Goal: Task Accomplishment & Management: Manage account settings

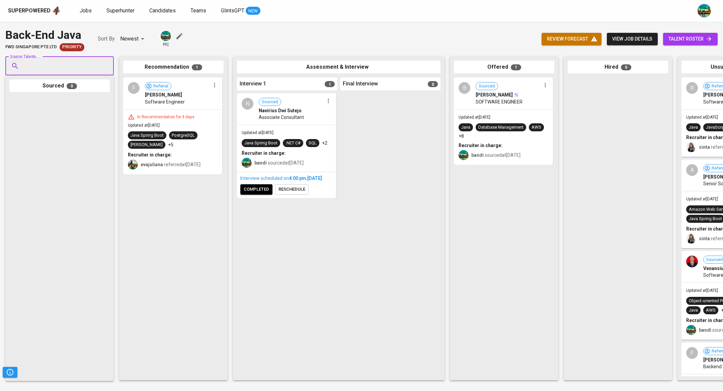
click at [694, 42] on span "talent roster" at bounding box center [691, 39] width 44 height 8
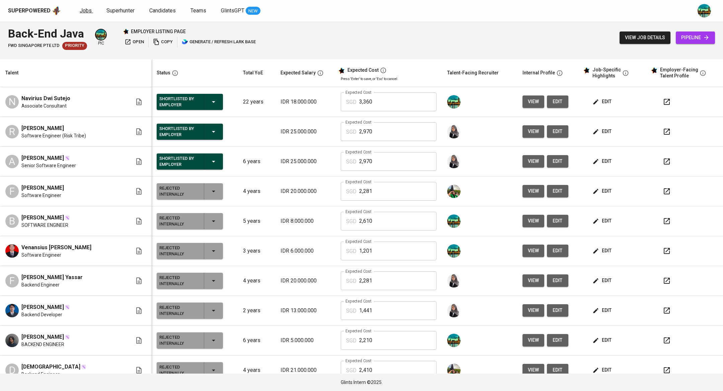
click at [87, 7] on link "Jobs" at bounding box center [86, 11] width 13 height 8
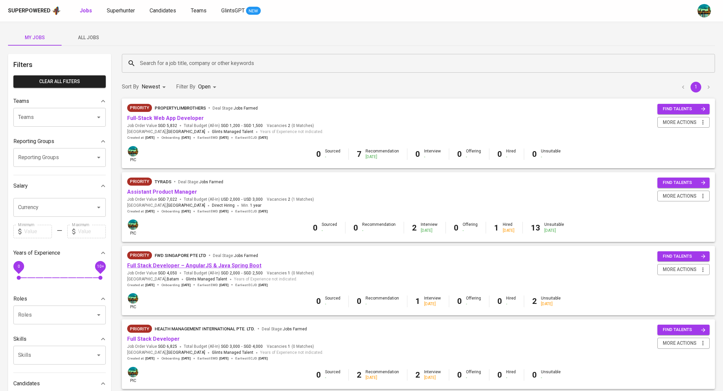
click at [192, 265] on link "Full Stack Developer – AngularJS & Java Spring Boot" at bounding box center [194, 265] width 134 height 6
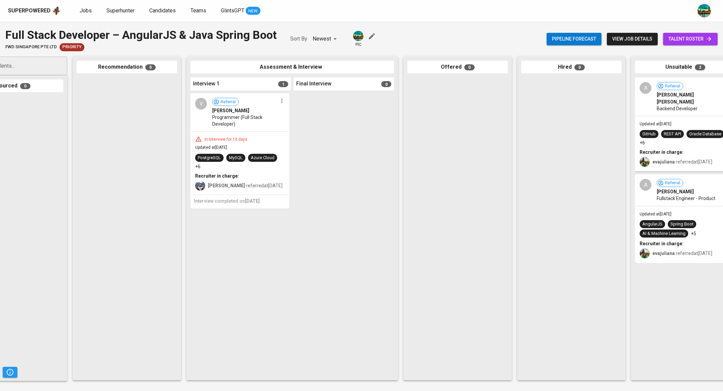
scroll to position [0, 74]
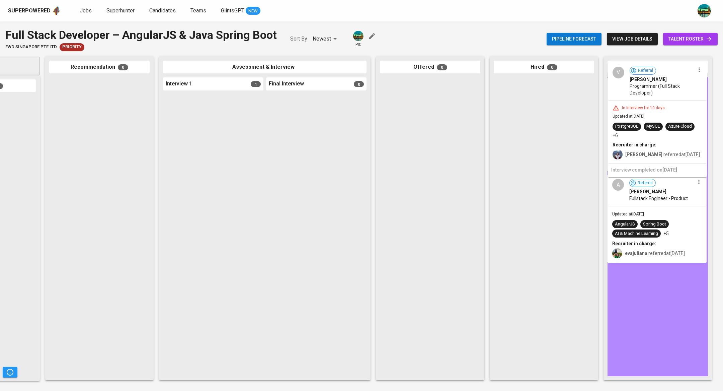
drag, startPoint x: 242, startPoint y: 123, endPoint x: 692, endPoint y: 91, distance: 450.7
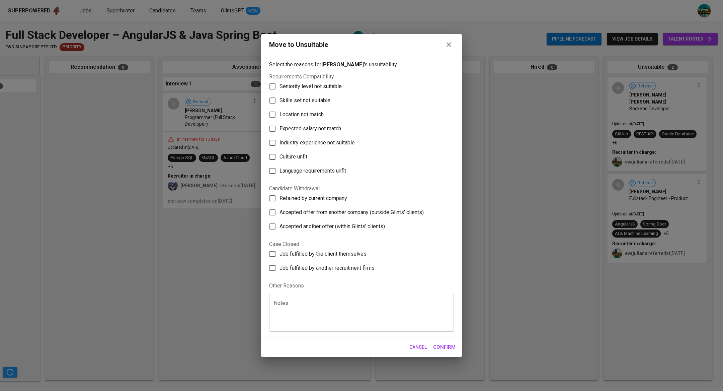
click at [322, 97] on span "Skills set not suitable" at bounding box center [305, 100] width 51 height 8
click at [280, 97] on input "Skills set not suitable" at bounding box center [272, 100] width 14 height 14
checkbox input "true"
click at [323, 86] on span "Seniority level not suitable" at bounding box center [311, 86] width 62 height 8
click at [280, 86] on input "Seniority level not suitable" at bounding box center [272, 86] width 14 height 14
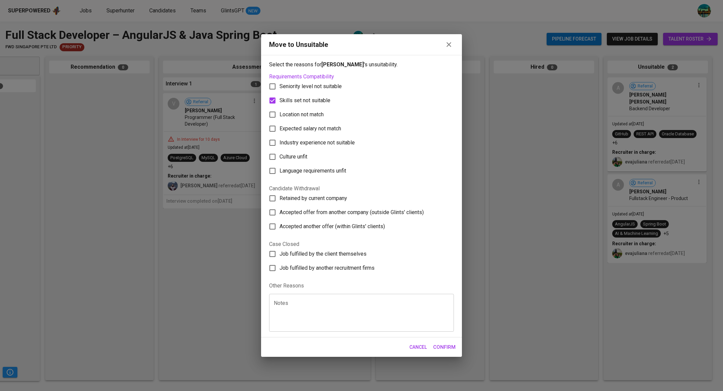
checkbox input "true"
click at [437, 347] on span "Confirm" at bounding box center [444, 346] width 22 height 9
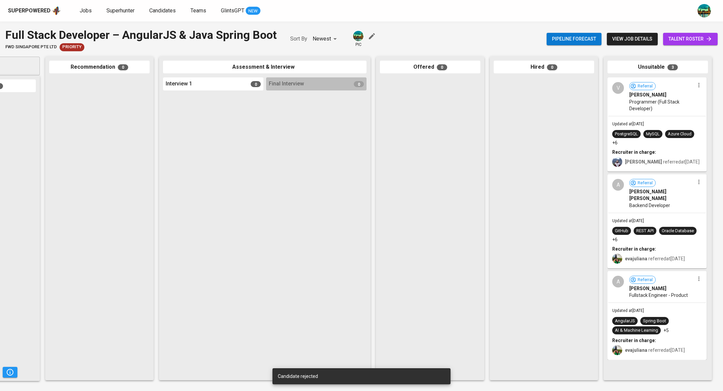
click at [686, 37] on span "talent roster" at bounding box center [691, 39] width 44 height 8
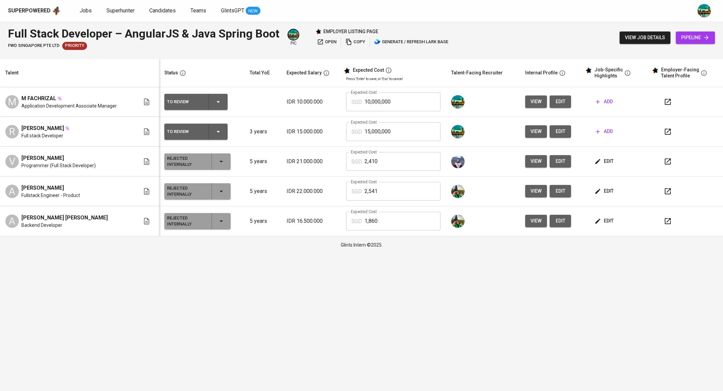
click at [667, 132] on icon "button" at bounding box center [668, 132] width 8 height 8
click at [606, 129] on span "add" at bounding box center [604, 131] width 17 height 8
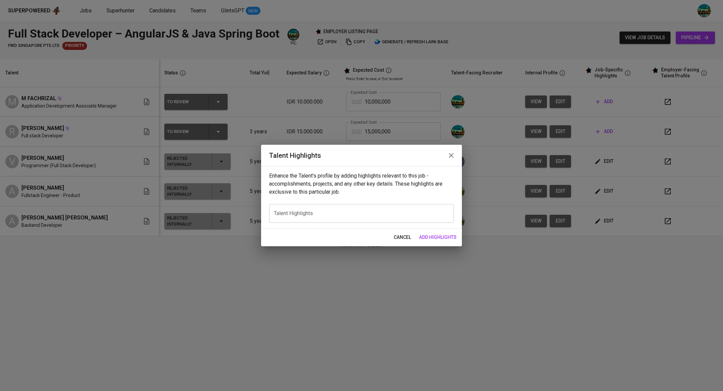
click at [344, 218] on div "x Talent Highlights" at bounding box center [361, 213] width 185 height 19
paste textarea "Career Summary – Rahmad Alamsyah Nazaruddin Rahmad is a passionate Full Stack D…"
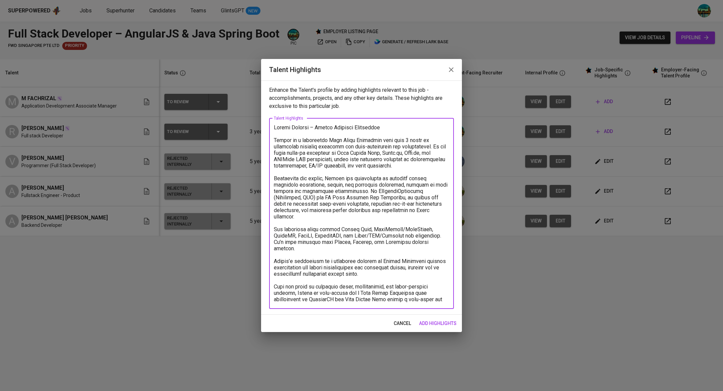
click at [401, 131] on textarea at bounding box center [361, 213] width 175 height 178
click at [411, 130] on textarea at bounding box center [361, 213] width 175 height 178
type textarea "Career Summary Rahmad is a passionate Full Stack Developer with over 3 years of…"
click at [436, 320] on span "add highlights" at bounding box center [437, 323] width 37 height 8
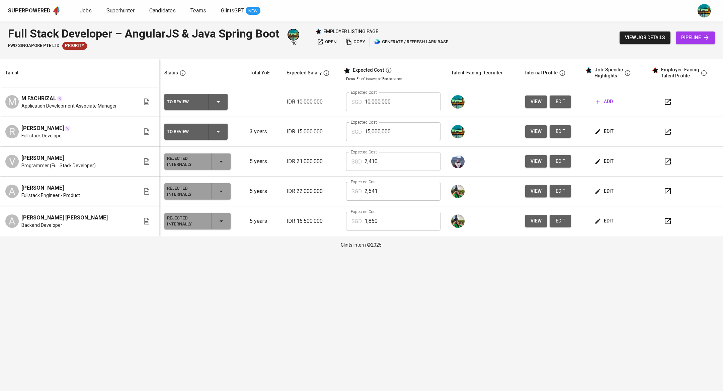
click at [607, 221] on span "edit" at bounding box center [605, 221] width 18 height 8
click at [404, 98] on input "10,000,000" at bounding box center [403, 101] width 76 height 19
click at [410, 131] on input "15,000,000" at bounding box center [403, 131] width 76 height 19
type input "1,690"
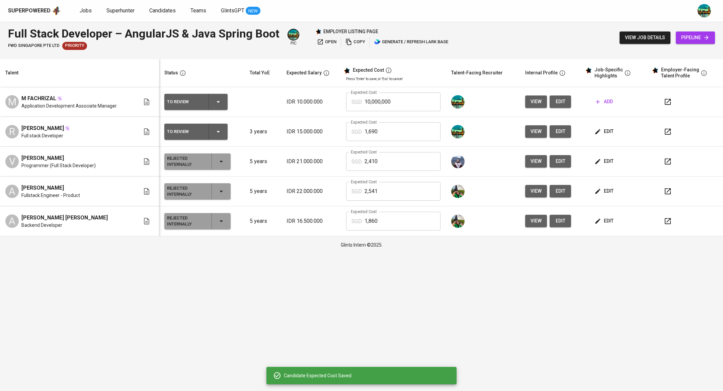
click at [669, 135] on icon "button" at bounding box center [668, 132] width 8 height 8
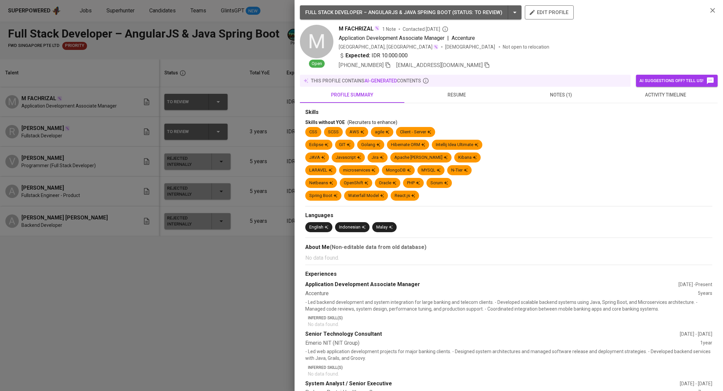
click at [132, 144] on div at bounding box center [361, 195] width 723 height 391
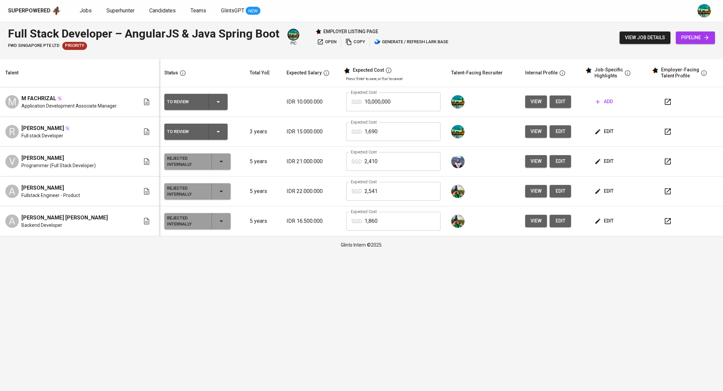
click at [407, 106] on input "10,000,000" at bounding box center [403, 101] width 76 height 19
type input "1"
type input "3,410"
click at [608, 95] on button "add" at bounding box center [604, 101] width 22 height 12
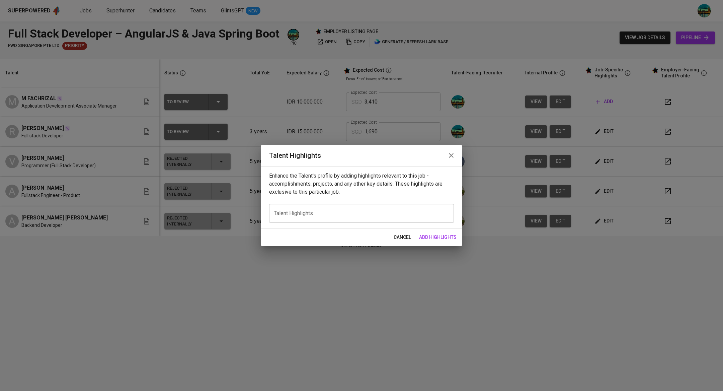
click at [363, 217] on div "x Talent Highlights" at bounding box center [361, 213] width 185 height 19
paste textarea "Career Summary – Mochammad Fachrizal Mochammad Fachrizal is a Senior Technical …"
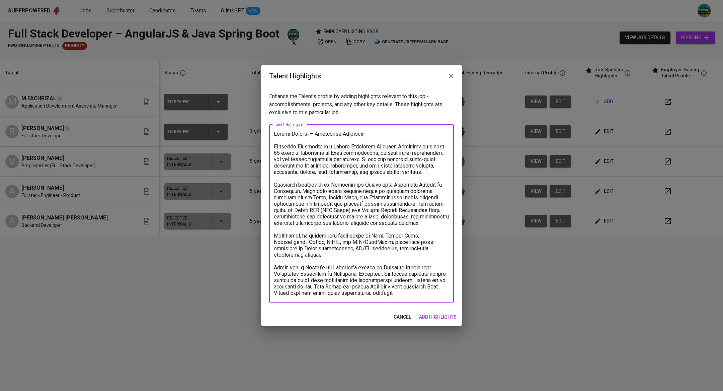
click at [386, 131] on textarea at bounding box center [361, 213] width 175 height 165
type textarea "Career Summary: Mochammad Fachrizal is a Senior Technical Software Engineer wit…"
click at [448, 317] on span "add highlights" at bounding box center [437, 317] width 37 height 8
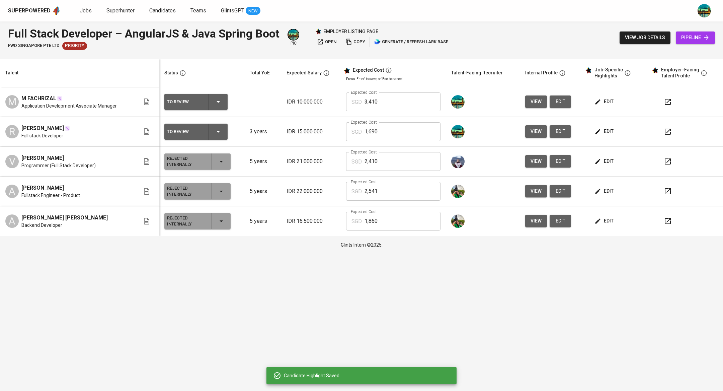
click at [216, 98] on icon "button" at bounding box center [218, 102] width 8 height 8
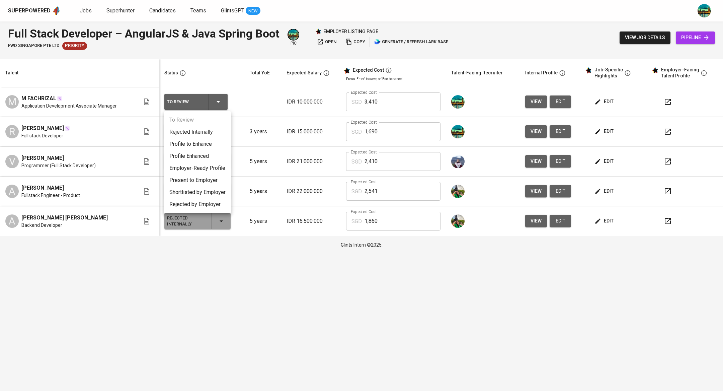
click at [202, 176] on li "Present to Employer" at bounding box center [197, 180] width 67 height 12
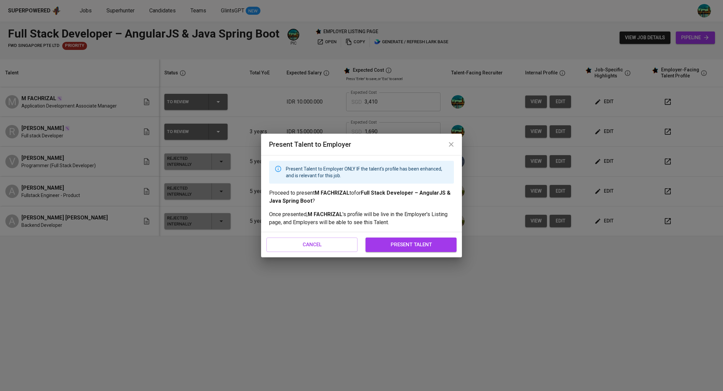
click at [383, 243] on span "present talent" at bounding box center [411, 244] width 76 height 9
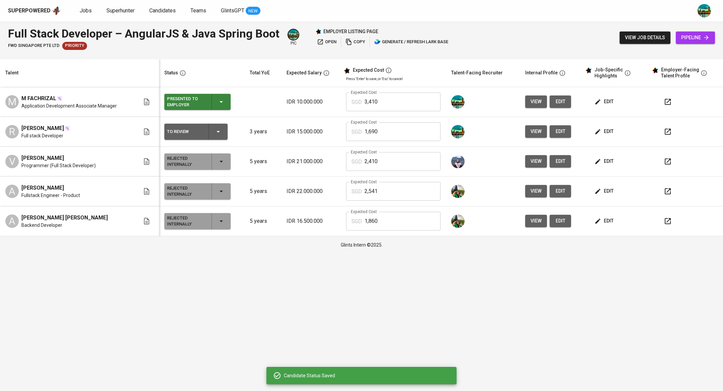
click at [218, 129] on icon "button" at bounding box center [218, 132] width 8 height 8
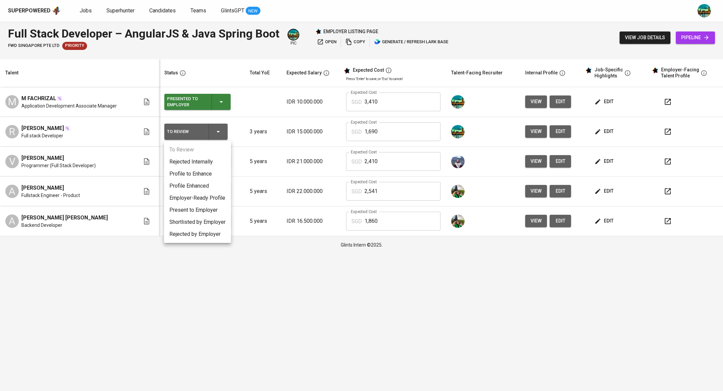
click at [208, 212] on li "Present to Employer" at bounding box center [197, 210] width 67 height 12
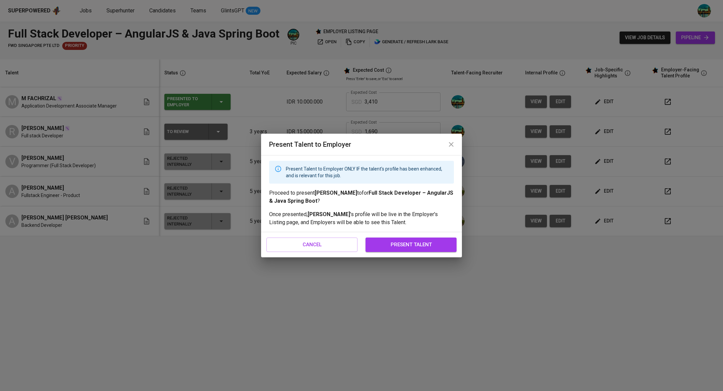
click at [384, 236] on div "cancel present talent" at bounding box center [361, 244] width 201 height 25
click at [396, 241] on span "present talent" at bounding box center [411, 244] width 76 height 9
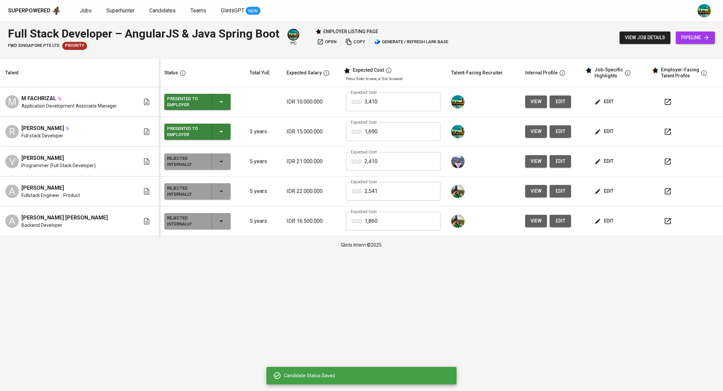
click at [559, 103] on span "edit" at bounding box center [560, 101] width 11 height 8
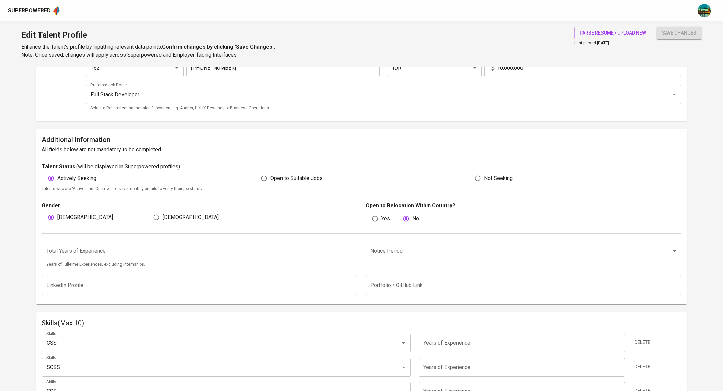
scroll to position [100, 0]
click at [185, 247] on input "number" at bounding box center [200, 249] width 316 height 19
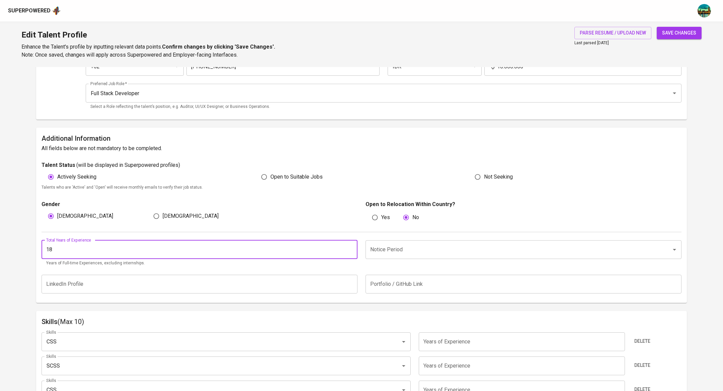
type input "18"
click at [383, 247] on input "Notice Period" at bounding box center [514, 249] width 291 height 13
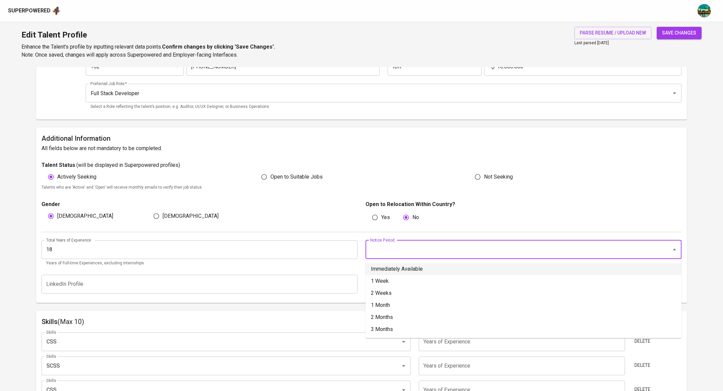
click at [382, 269] on li "Immediately Available" at bounding box center [524, 269] width 316 height 12
type input "Immediately Available"
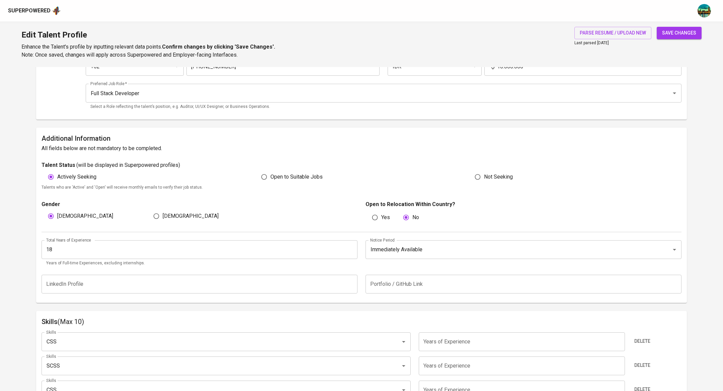
click at [666, 32] on span "save changes" at bounding box center [679, 33] width 34 height 8
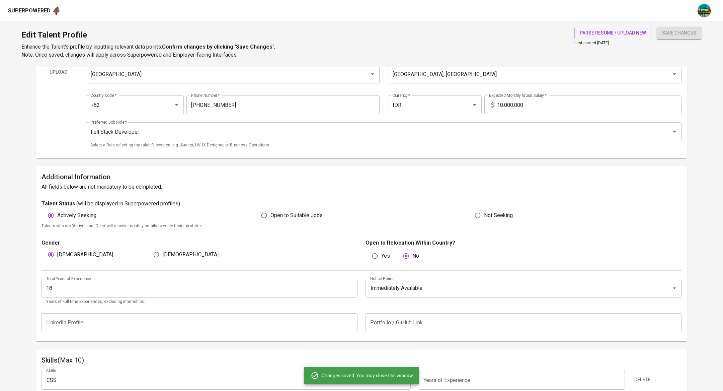
scroll to position [0, 0]
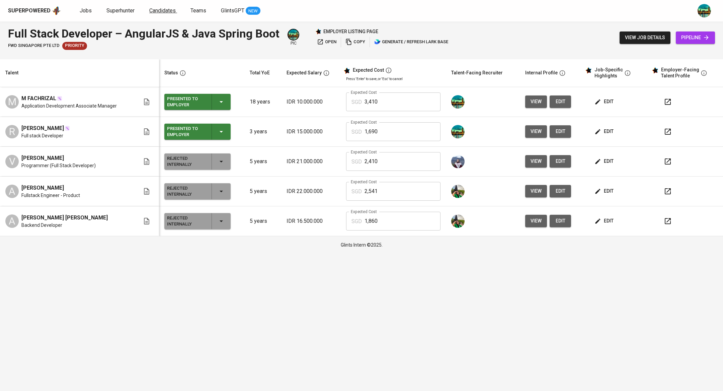
click at [160, 14] on link "Candidates" at bounding box center [163, 11] width 28 height 8
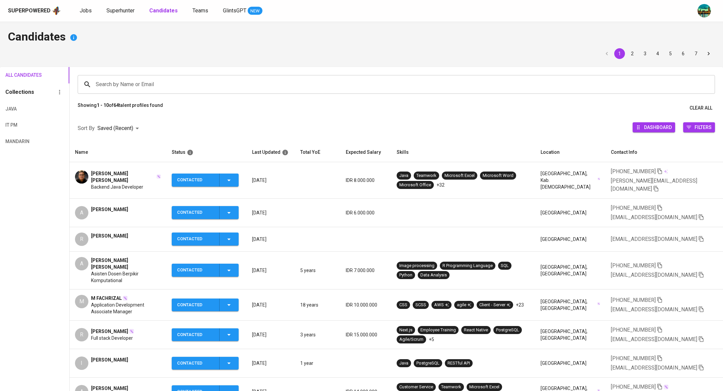
click at [124, 238] on td "R Reymond Suluh Tarihoran" at bounding box center [118, 239] width 97 height 24
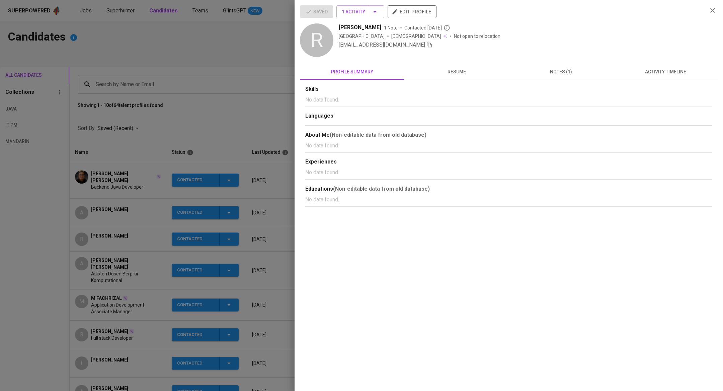
click at [427, 45] on icon "button" at bounding box center [430, 45] width 6 height 6
click at [252, 54] on div at bounding box center [361, 195] width 723 height 391
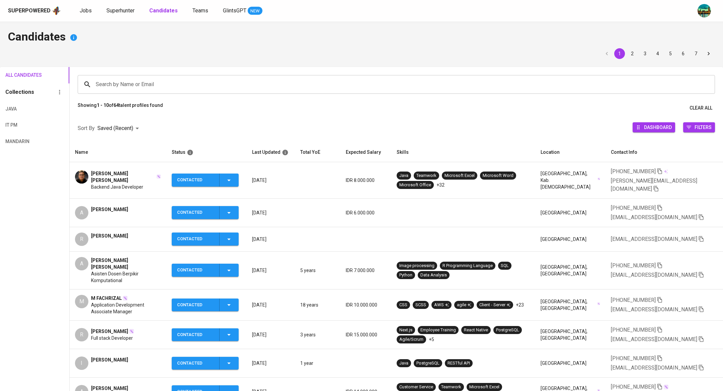
click at [108, 15] on div "Superpowered Jobs Superhunter Candidates Teams GlintsGPT NEW" at bounding box center [351, 11] width 686 height 10
click at [118, 11] on span "Superhunter" at bounding box center [120, 10] width 28 height 6
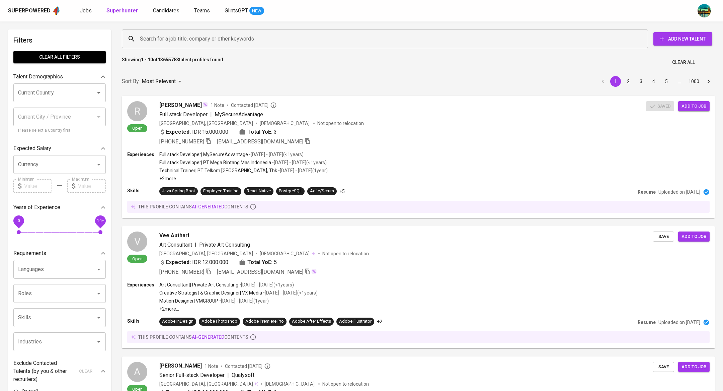
click at [160, 13] on span "Candidates" at bounding box center [166, 10] width 26 height 6
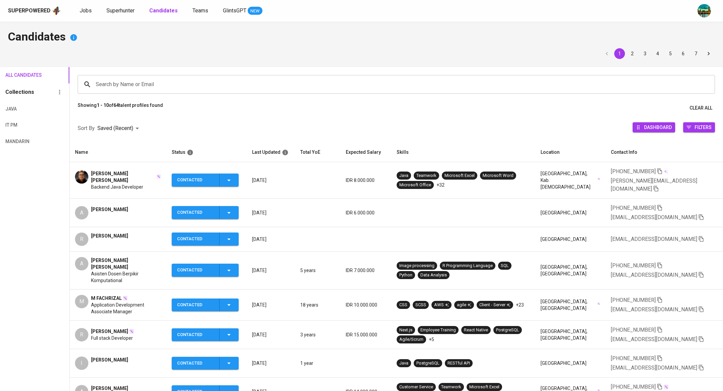
click at [128, 232] on span "[PERSON_NAME]" at bounding box center [109, 235] width 37 height 7
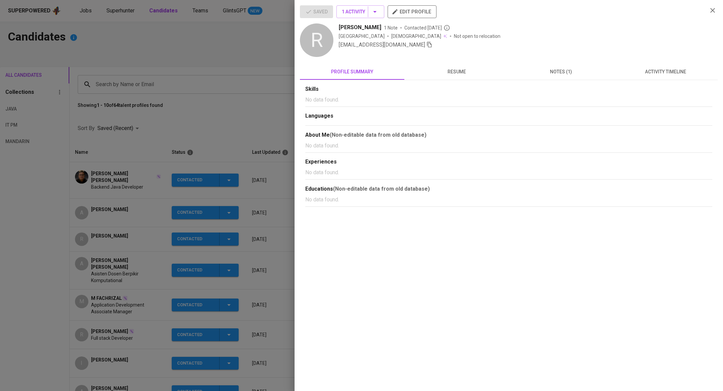
click at [232, 102] on div at bounding box center [361, 195] width 723 height 391
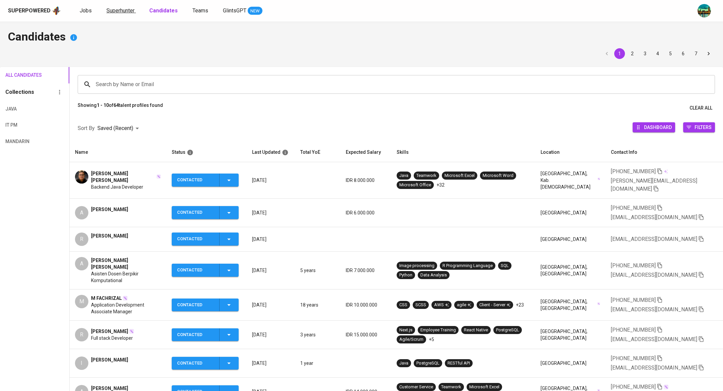
click at [116, 10] on span "Superhunter" at bounding box center [120, 10] width 28 height 6
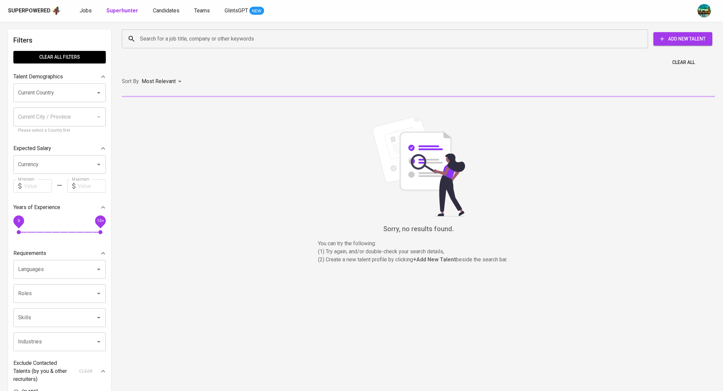
click at [182, 40] on input "Search for a job title, company or other keywords" at bounding box center [386, 38] width 497 height 13
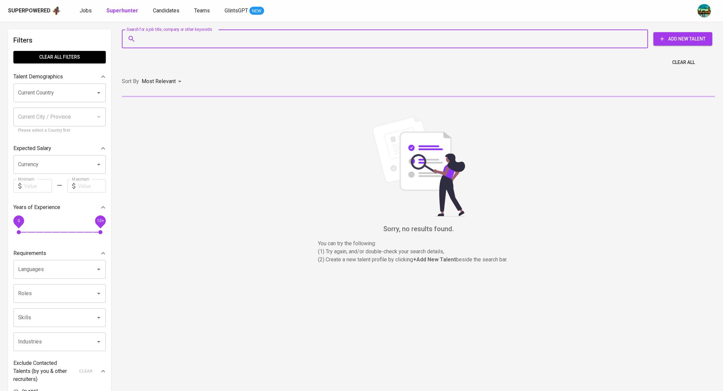
paste input "tarihoran20@gmail.com"
type input "tarihoran20@gmail.com"
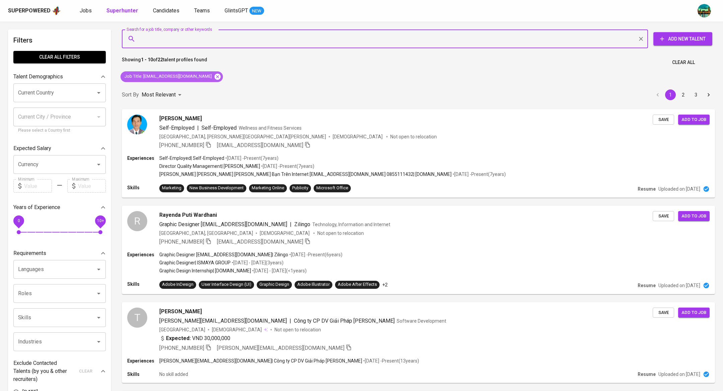
click at [215, 75] on icon at bounding box center [218, 76] width 6 height 6
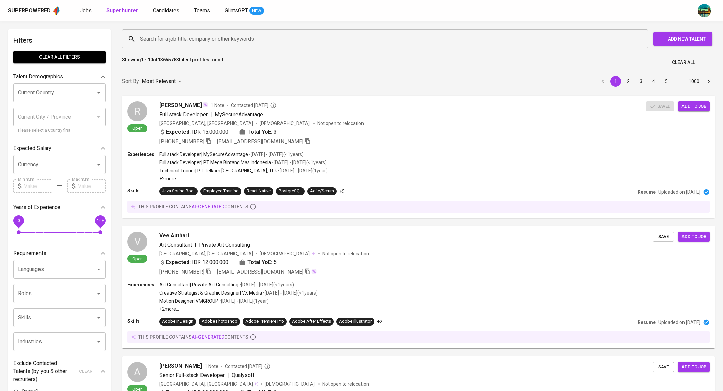
click at [198, 39] on input "Search for a job title, company or other keywords" at bounding box center [386, 38] width 497 height 13
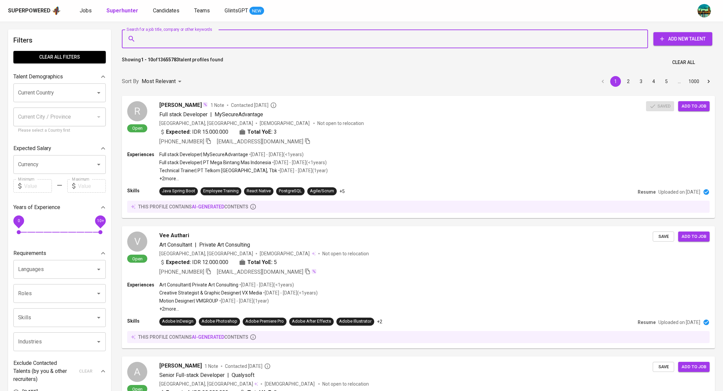
paste input "tarihoran20@gmail.com"
type input "tarihoran20@gmail.com"
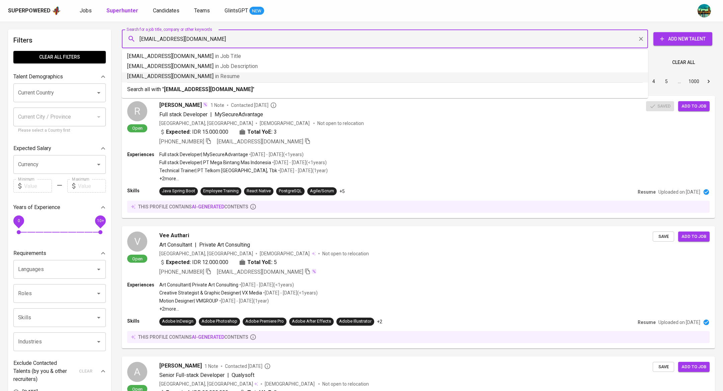
click at [215, 73] on span "in Resume" at bounding box center [227, 76] width 25 height 6
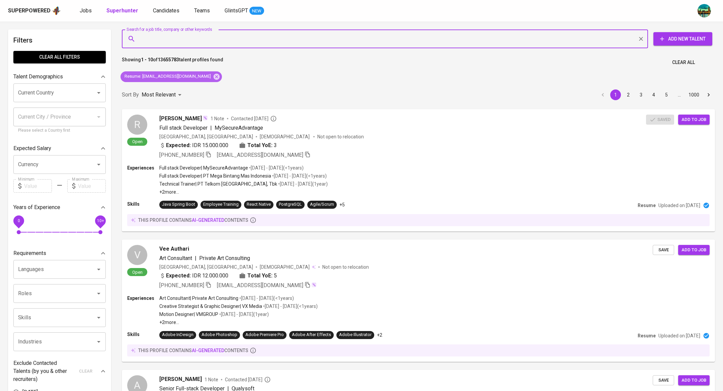
click at [214, 73] on icon at bounding box center [217, 76] width 6 height 6
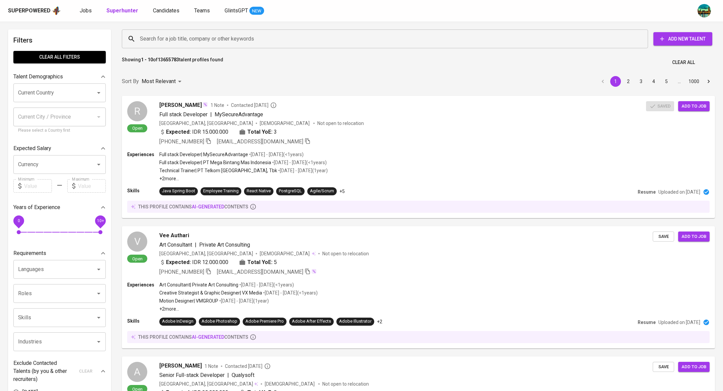
click at [224, 33] on input "Search for a job title, company or other keywords" at bounding box center [386, 38] width 497 height 13
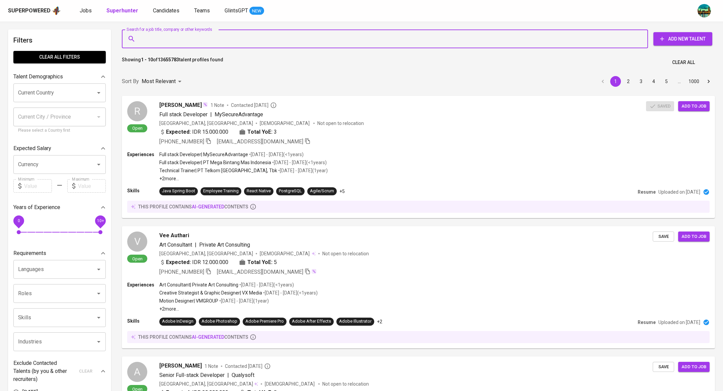
paste input "tarihoran20@gmail.com"
type input "tarihoran20@gmail.com"
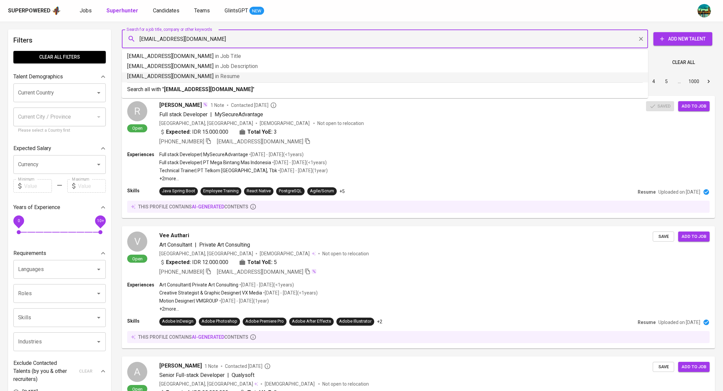
click at [212, 76] on p "tarihoran20@gmail.com in Resume" at bounding box center [385, 76] width 516 height 8
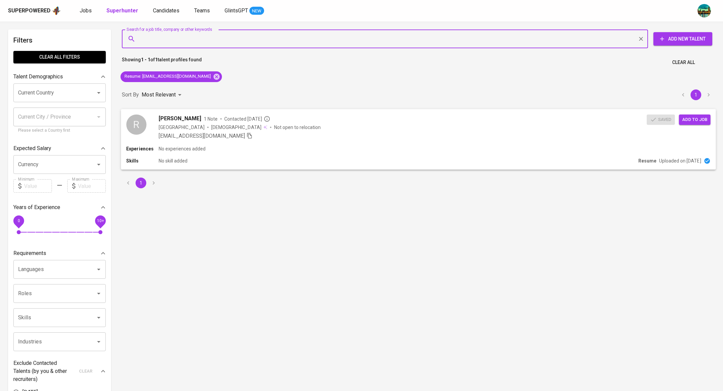
click at [696, 123] on span "Add to job" at bounding box center [694, 120] width 25 height 8
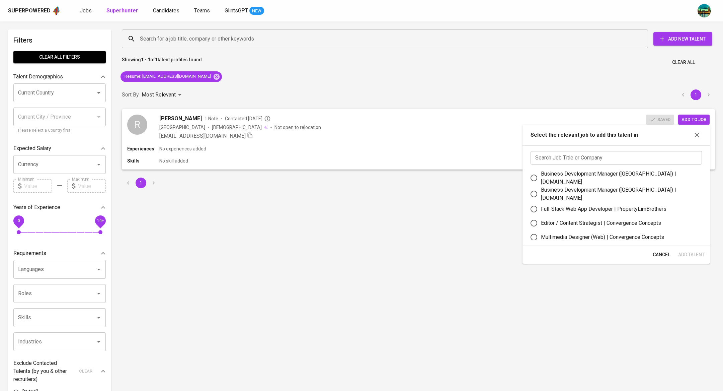
click at [624, 146] on div "Search Job Title or Company Search Job Title or Company Business Development Ma…" at bounding box center [616, 195] width 187 height 100
click at [601, 153] on input "text" at bounding box center [616, 157] width 171 height 13
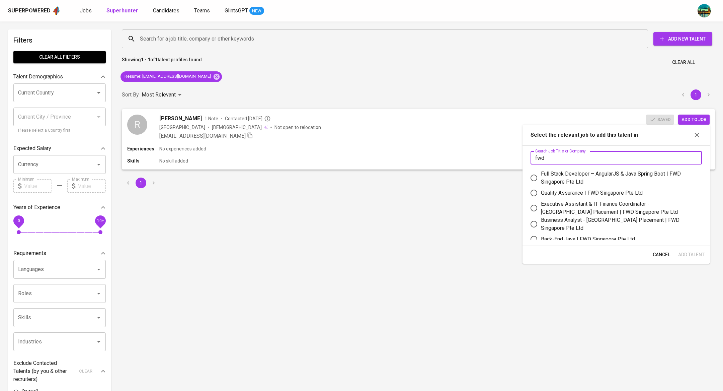
type input "fwd"
click at [590, 235] on div "Back-End Java | FWD Singapore Pte Ltd" at bounding box center [588, 239] width 94 height 8
click at [541, 235] on input "Back-End Java | FWD Singapore Pte Ltd" at bounding box center [534, 239] width 14 height 14
radio input "true"
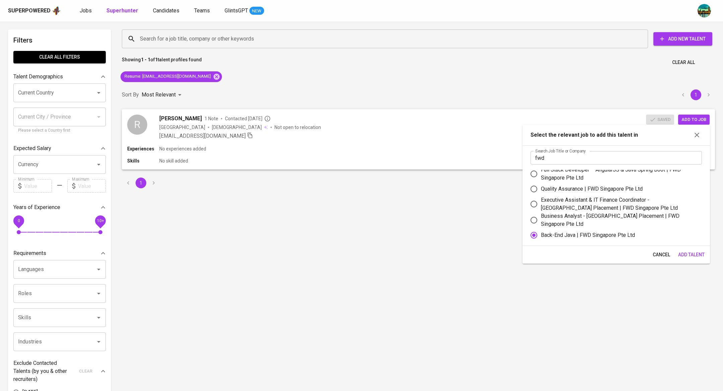
click at [690, 253] on span "Add Talent" at bounding box center [691, 254] width 26 height 8
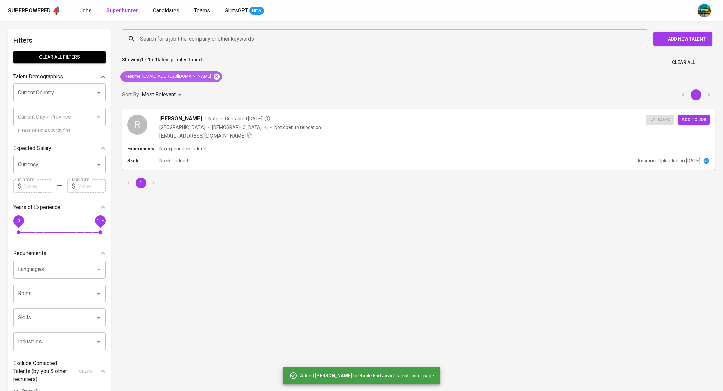
click at [214, 76] on icon at bounding box center [217, 76] width 6 height 6
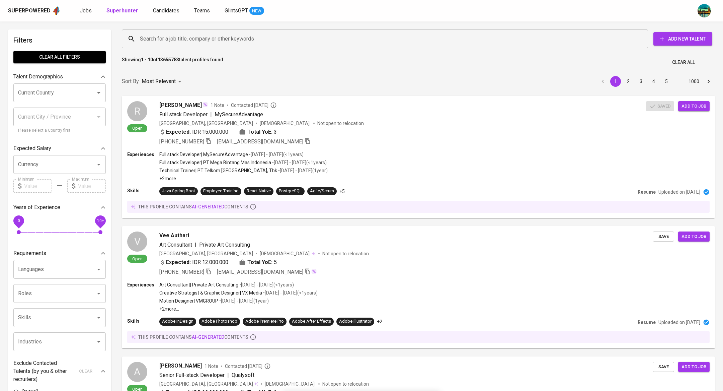
click at [194, 36] on input "Search for a job title, company or other keywords" at bounding box center [386, 38] width 497 height 13
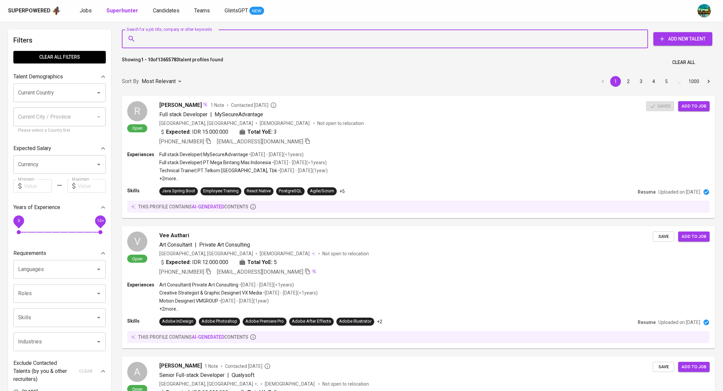
paste input "astuti.annisa144@gmail.com"
type input "astuti.annisa144@gmail.com"
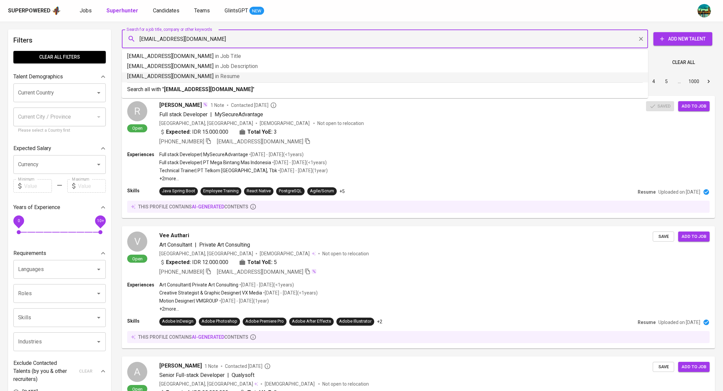
click at [192, 75] on p "astuti.annisa144@gmail.com in Resume" at bounding box center [385, 76] width 516 height 8
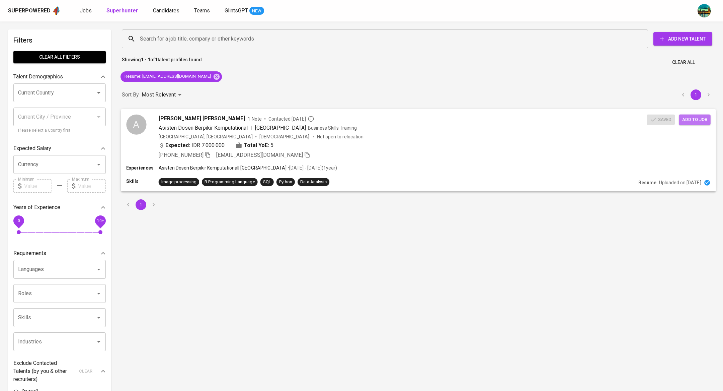
click at [701, 122] on span "Add to job" at bounding box center [694, 120] width 25 height 8
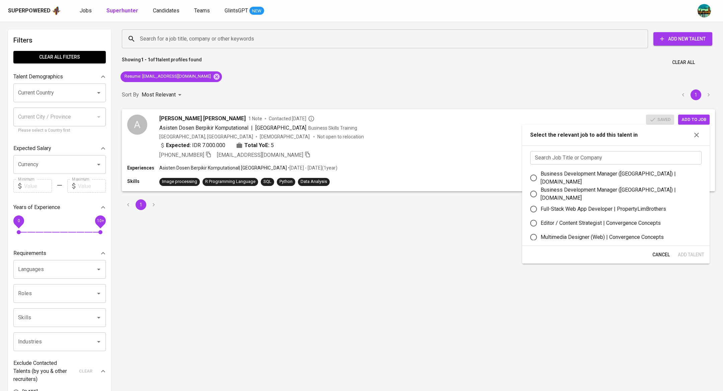
click at [565, 158] on input "text" at bounding box center [615, 157] width 171 height 13
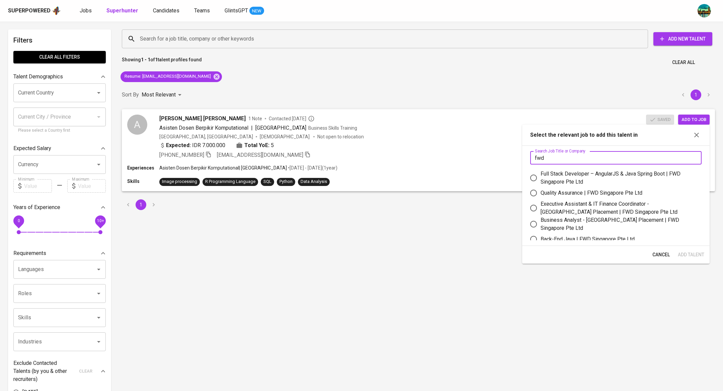
type input "fwd"
click at [559, 235] on div "Back-End Java | FWD Singapore Pte Ltd" at bounding box center [588, 239] width 94 height 8
click at [541, 234] on input "Back-End Java | FWD Singapore Pte Ltd" at bounding box center [534, 239] width 14 height 14
radio input "true"
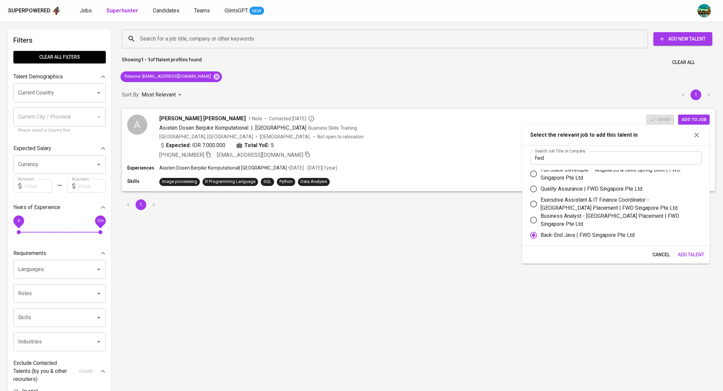
click at [688, 256] on span "Add Talent" at bounding box center [691, 254] width 26 height 8
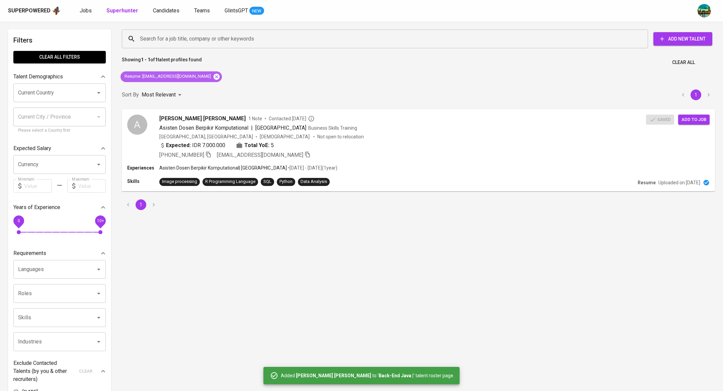
click at [214, 77] on icon at bounding box center [217, 76] width 6 height 6
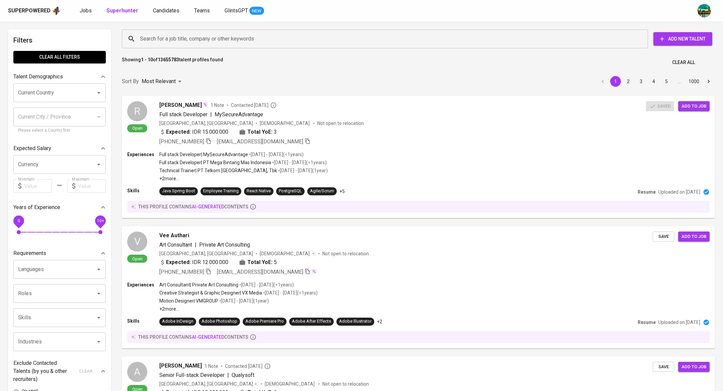
click at [208, 37] on input "Search for a job title, company or other keywords" at bounding box center [386, 38] width 497 height 13
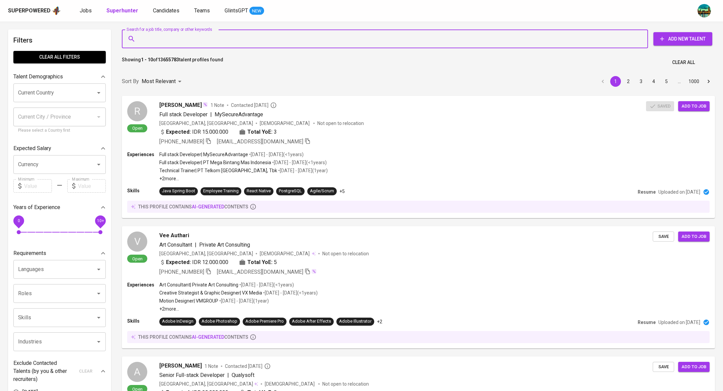
paste input "[EMAIL_ADDRESS][DOMAIN_NAME]"
type input "[EMAIL_ADDRESS][DOMAIN_NAME]"
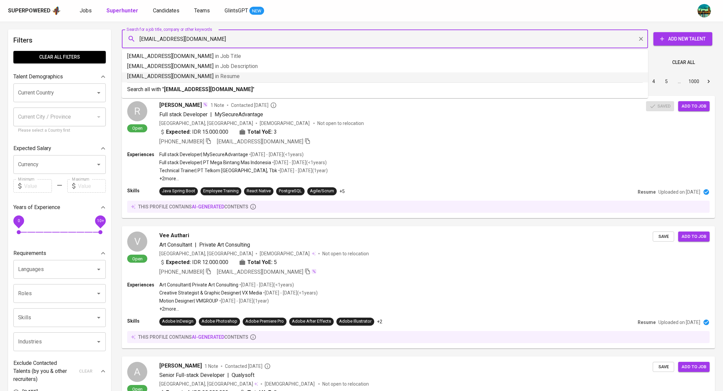
click at [398, 76] on p "rezaprakasa@gmail.com in Resume" at bounding box center [385, 76] width 516 height 8
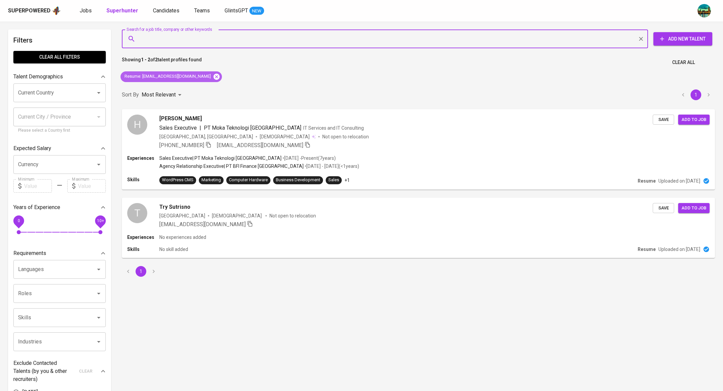
click at [213, 77] on icon at bounding box center [216, 76] width 7 height 7
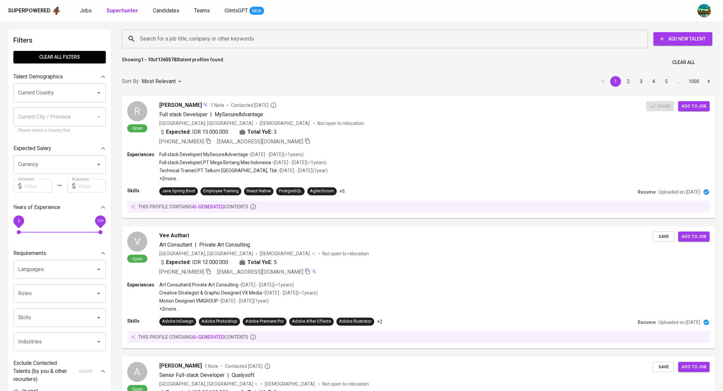
click at [78, 13] on div "Superpowered Jobs Superhunter Candidates Teams GlintsGPT NEW" at bounding box center [351, 11] width 686 height 10
click at [80, 12] on span "Jobs" at bounding box center [86, 10] width 12 height 6
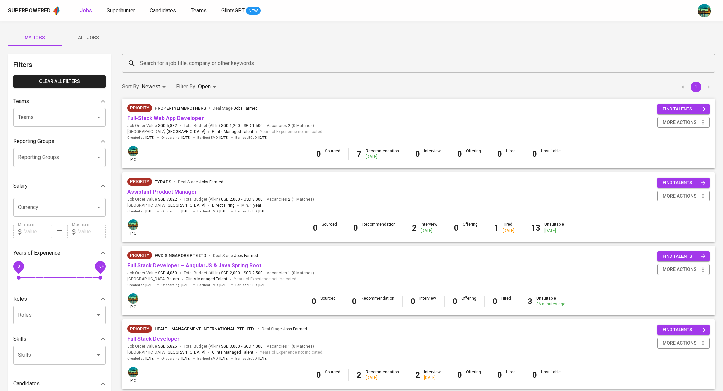
scroll to position [412, 0]
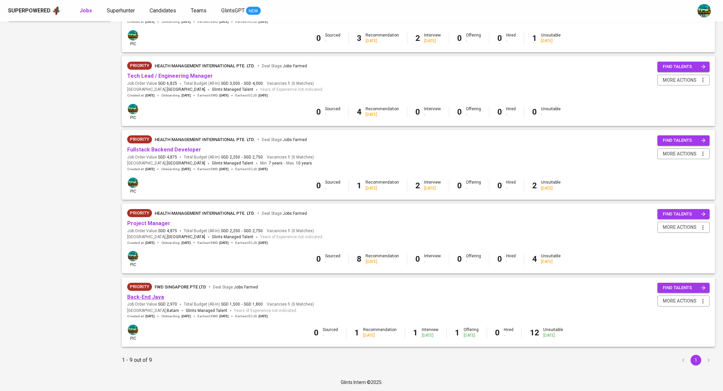
click at [158, 295] on link "Back-End Java" at bounding box center [145, 297] width 37 height 6
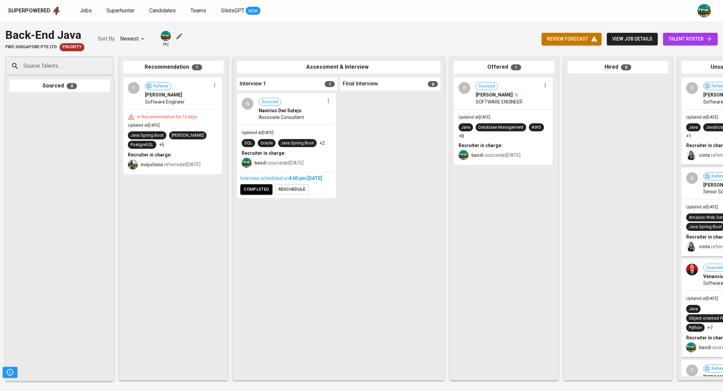
click at [85, 66] on input "Source Talents..." at bounding box center [57, 66] width 70 height 13
paste input "rezaprakasa@gmail.com"
type input "rezaprakasa@gmail.com"
click at [84, 92] on li "Reza Anugrah Prakasa Java Developer rezaprakasa@gmail.com" at bounding box center [59, 91] width 108 height 24
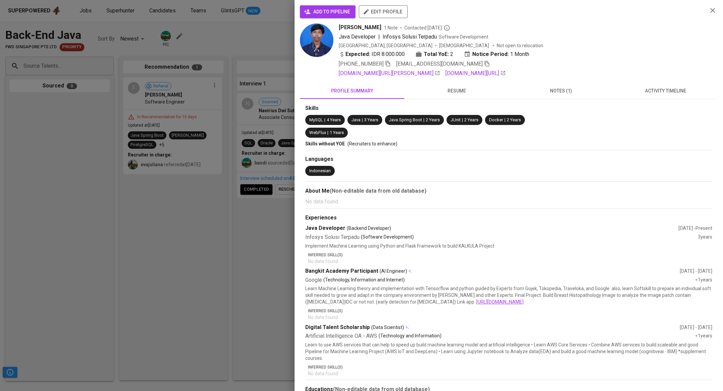
click at [665, 96] on button "activity timeline" at bounding box center [665, 91] width 104 height 16
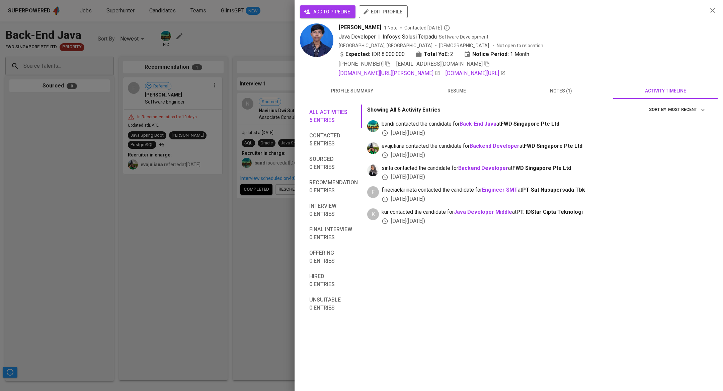
click at [178, 217] on div at bounding box center [361, 195] width 723 height 391
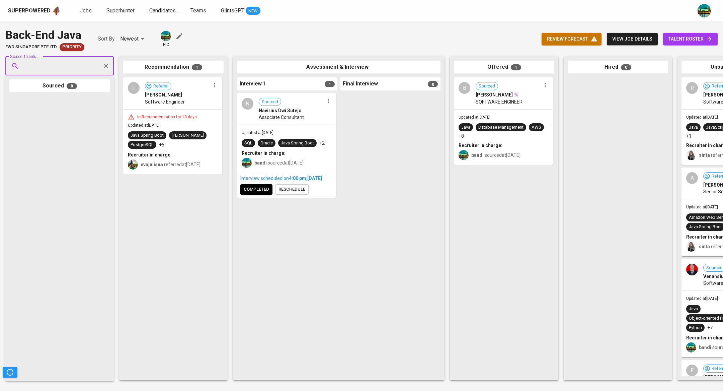
click at [167, 10] on span "Candidates" at bounding box center [162, 10] width 26 height 6
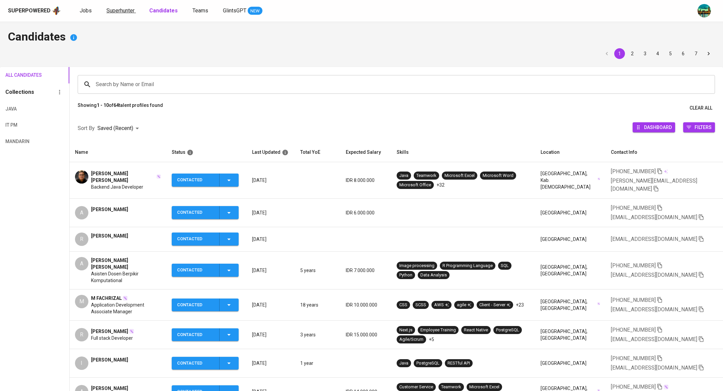
click at [119, 12] on span "Superhunter" at bounding box center [120, 10] width 28 height 6
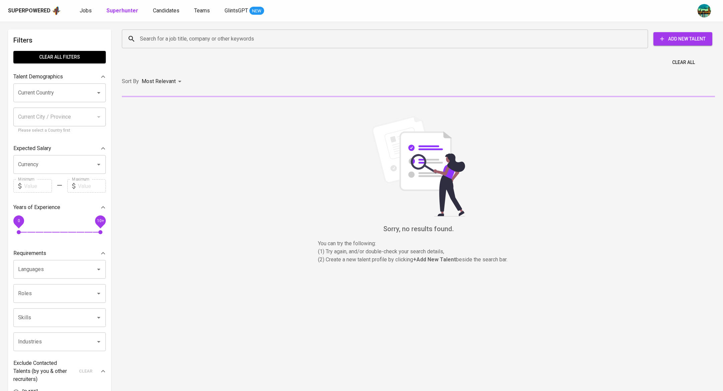
click at [176, 44] on input "Search for a job title, company or other keywords" at bounding box center [386, 38] width 497 height 13
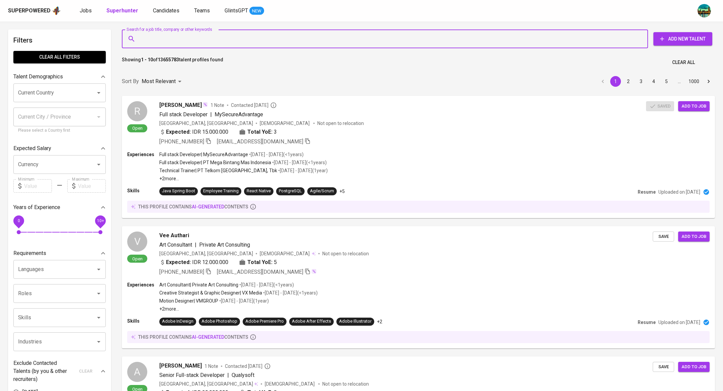
paste input "rezaprakasa@gmail.com"
type input "rezaprakasa@gmail.com"
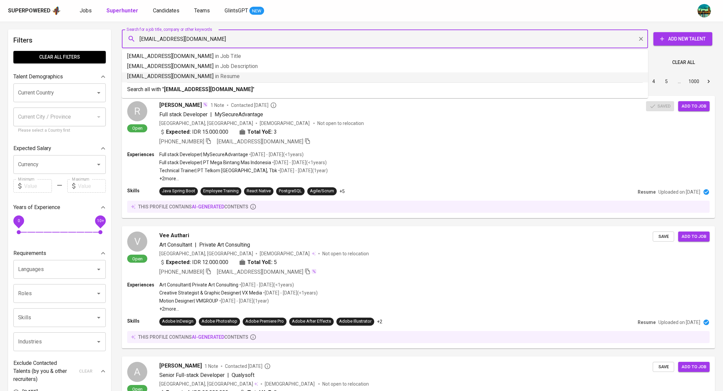
click at [147, 78] on p "rezaprakasa@gmail.com in Resume" at bounding box center [385, 76] width 516 height 8
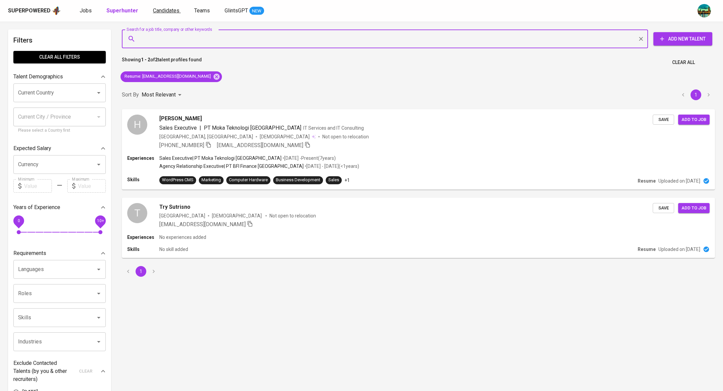
click at [156, 10] on span "Candidates" at bounding box center [166, 10] width 26 height 6
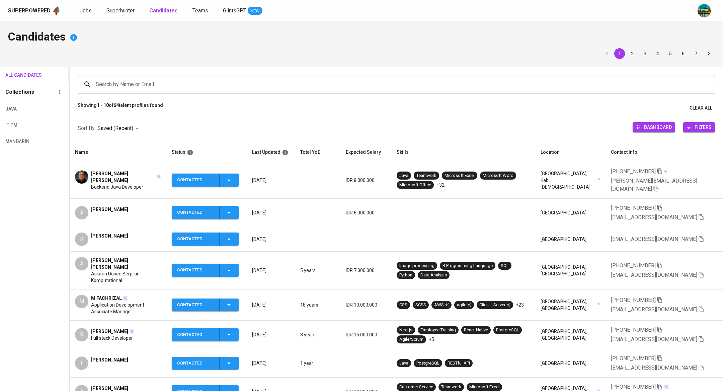
click at [165, 83] on input "Search by Name or Email" at bounding box center [398, 84] width 608 height 13
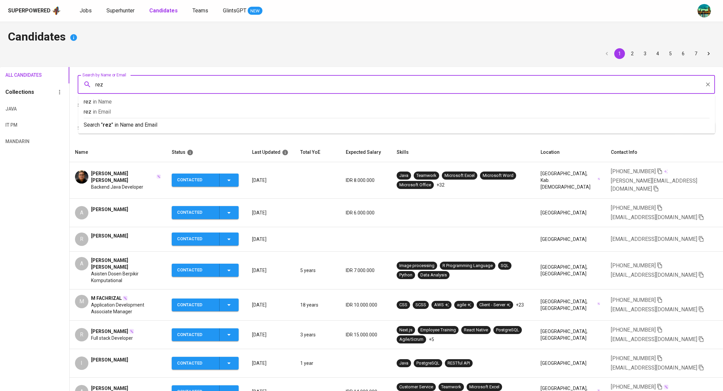
type input "reza"
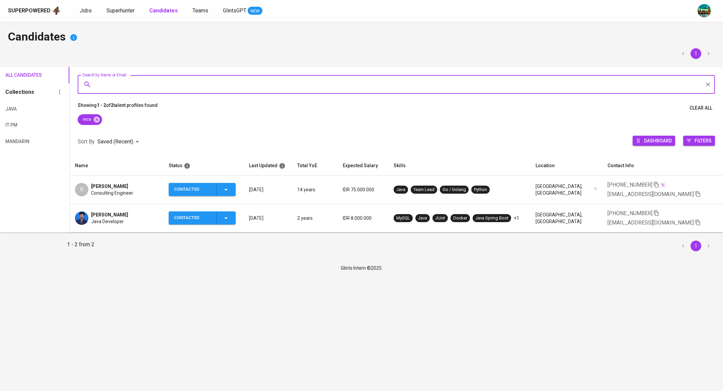
click at [120, 214] on span "[PERSON_NAME]" at bounding box center [109, 214] width 37 height 7
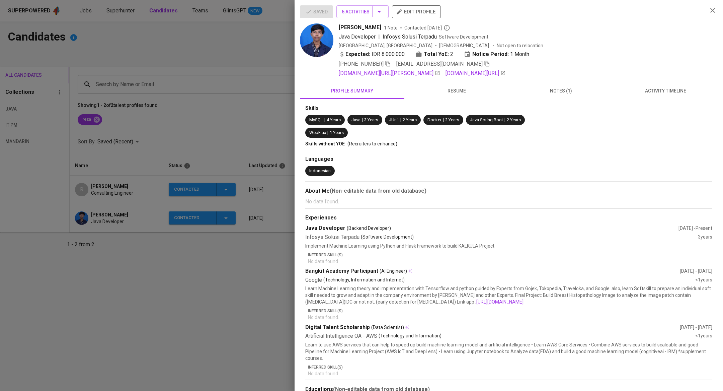
click at [461, 92] on span "resume" at bounding box center [456, 91] width 96 height 8
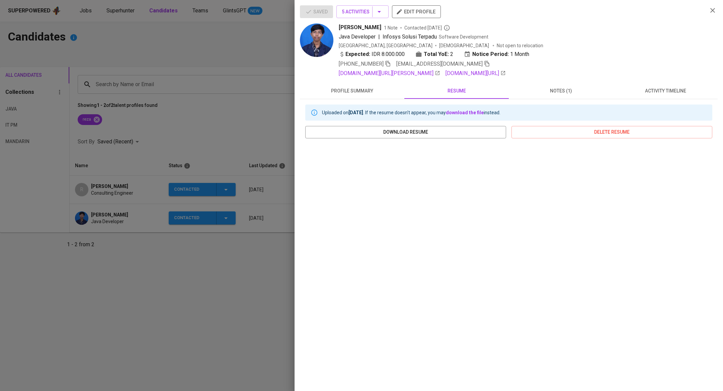
click at [539, 88] on span "notes (1)" at bounding box center [561, 91] width 96 height 8
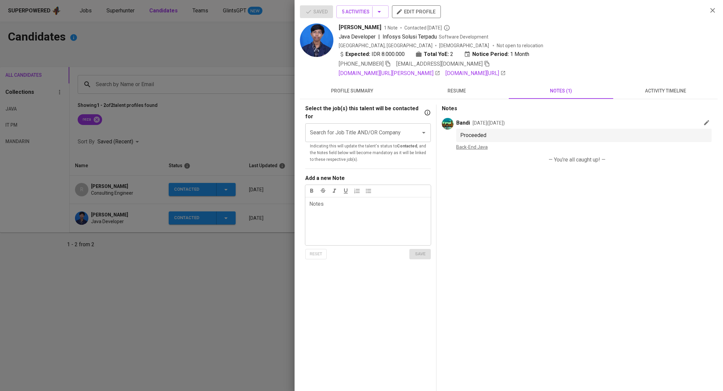
drag, startPoint x: 338, startPoint y: 26, endPoint x: 394, endPoint y: 27, distance: 55.9
click at [394, 27] on div "[PERSON_NAME] 1 Note Contacted [DATE] Java Developer | Infosys Solusi Terpadu S…" at bounding box center [501, 50] width 402 height 54
copy span "[PERSON_NAME]"
click at [203, 60] on div at bounding box center [361, 195] width 723 height 391
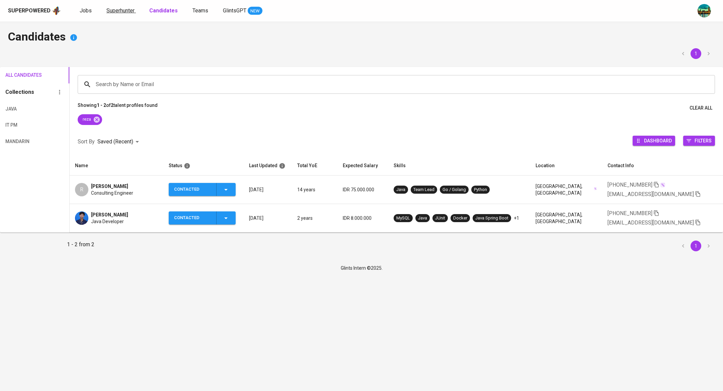
click at [124, 12] on span "Superhunter" at bounding box center [120, 10] width 28 height 6
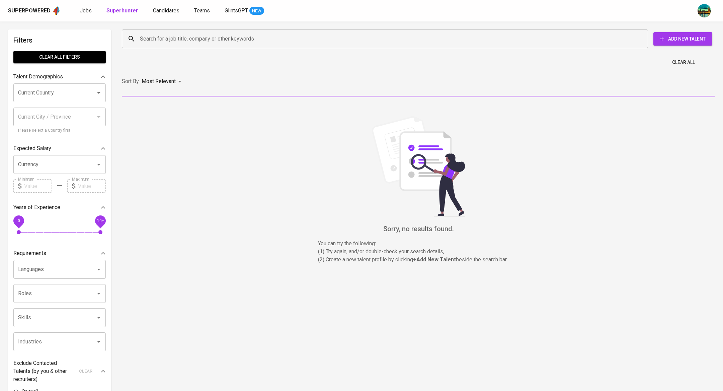
click at [174, 38] on input "Search for a job title, company or other keywords" at bounding box center [386, 38] width 497 height 13
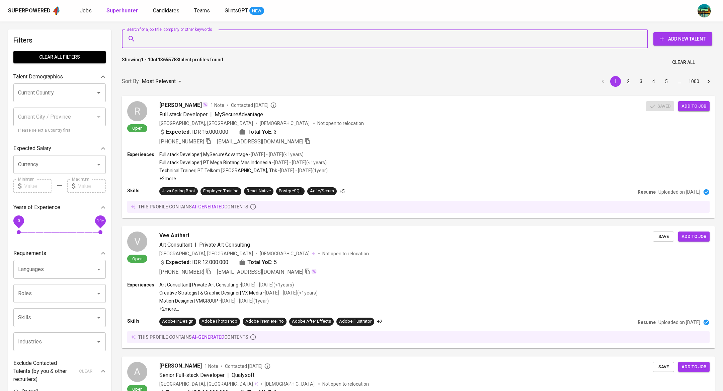
paste input "[PERSON_NAME]"
type input "[PERSON_NAME]"
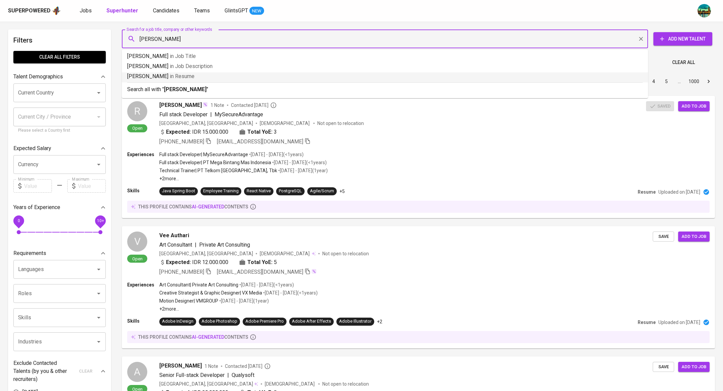
click at [193, 79] on span "in [GEOGRAPHIC_DATA]" at bounding box center [182, 76] width 25 height 6
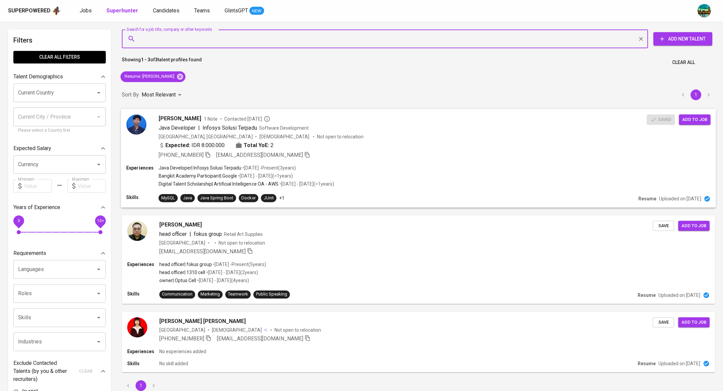
click at [704, 113] on div "Saved Add to job" at bounding box center [680, 117] width 67 height 13
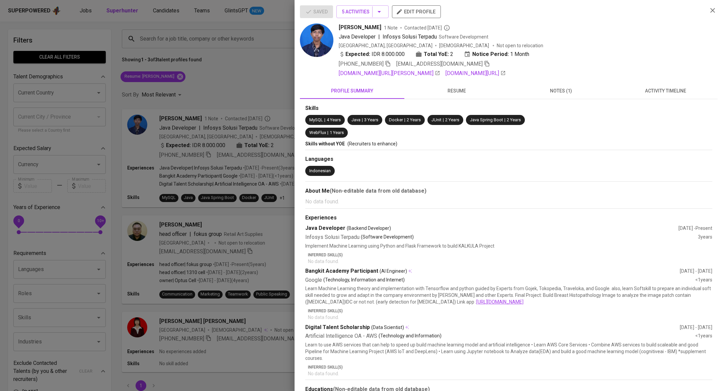
click at [203, 123] on div at bounding box center [361, 195] width 723 height 391
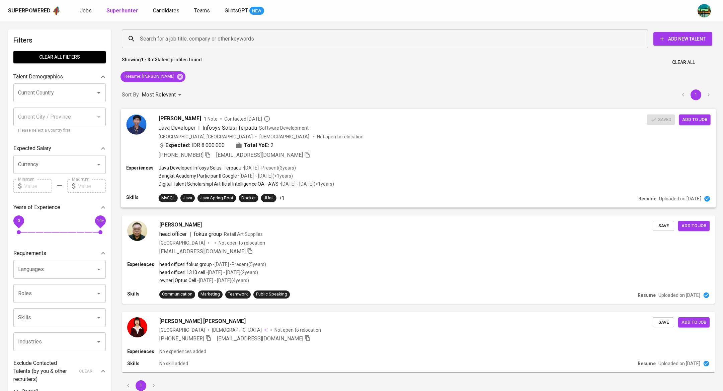
click at [701, 122] on span "Add to job" at bounding box center [694, 120] width 25 height 8
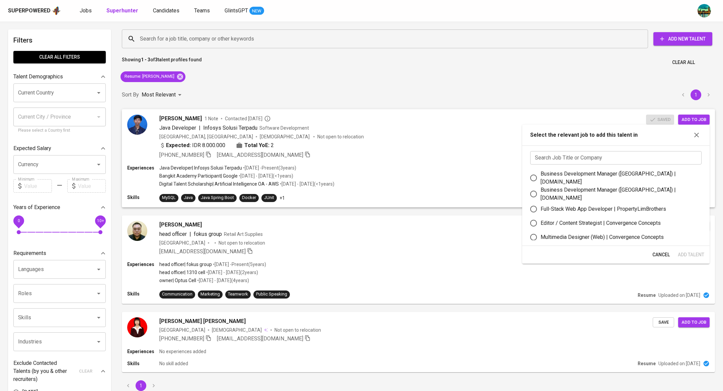
click at [590, 154] on input "text" at bounding box center [615, 157] width 171 height 13
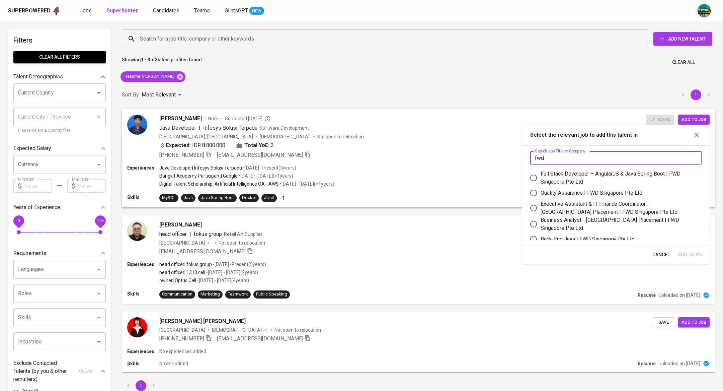
type input "fwd"
click at [575, 235] on div "Back-End Java | FWD Singapore Pte Ltd" at bounding box center [588, 239] width 94 height 8
click at [541, 235] on input "Back-End Java | FWD Singapore Pte Ltd" at bounding box center [534, 239] width 14 height 14
radio input "true"
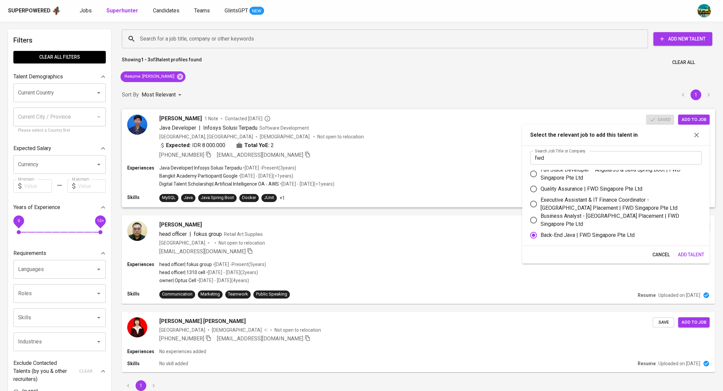
click at [696, 255] on span "Add Talent" at bounding box center [691, 254] width 26 height 8
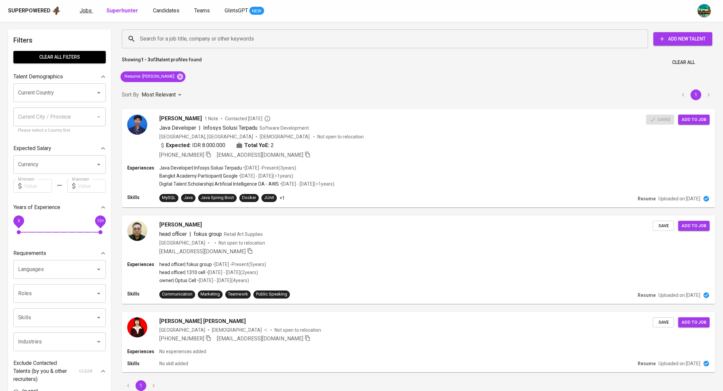
click at [89, 8] on span "Jobs" at bounding box center [86, 10] width 12 height 6
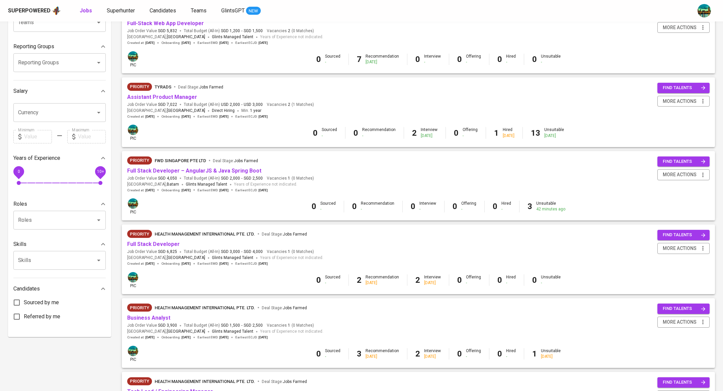
scroll to position [412, 0]
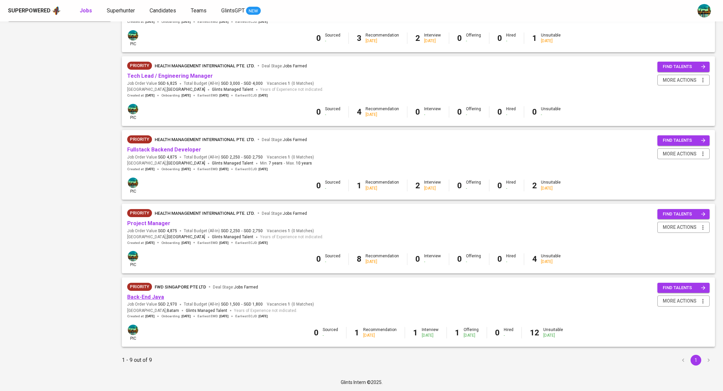
click at [157, 296] on link "Back-End Java" at bounding box center [145, 297] width 37 height 6
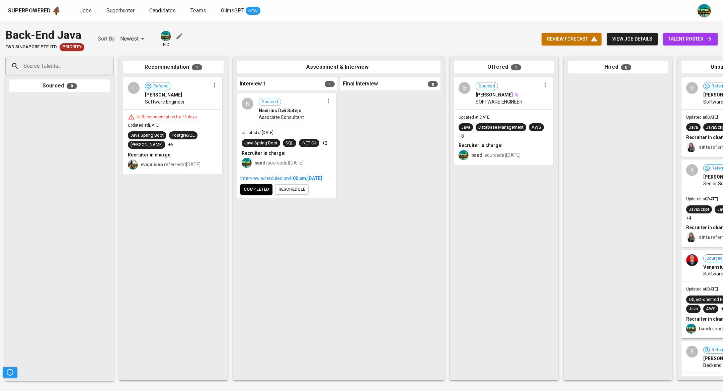
click at [685, 34] on link "talent roster" at bounding box center [690, 39] width 55 height 12
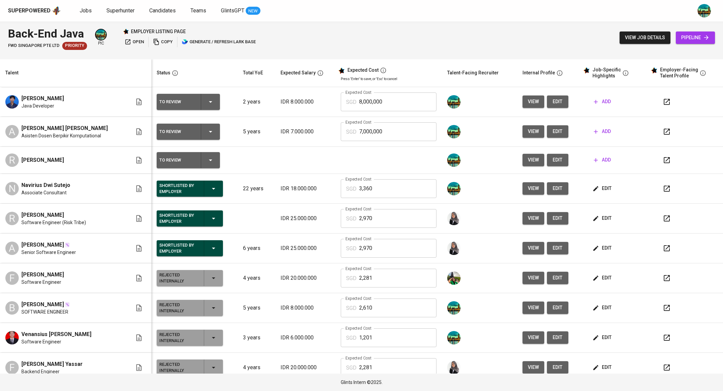
click at [210, 213] on div "Shortlisted by Employer" at bounding box center [189, 218] width 61 height 16
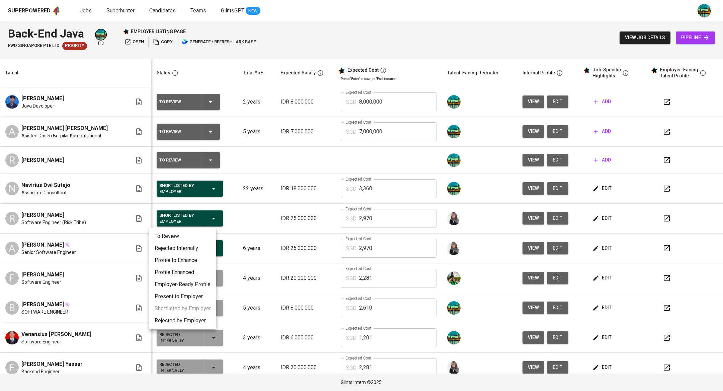
click at [188, 250] on li "Rejected Internally" at bounding box center [182, 248] width 67 height 12
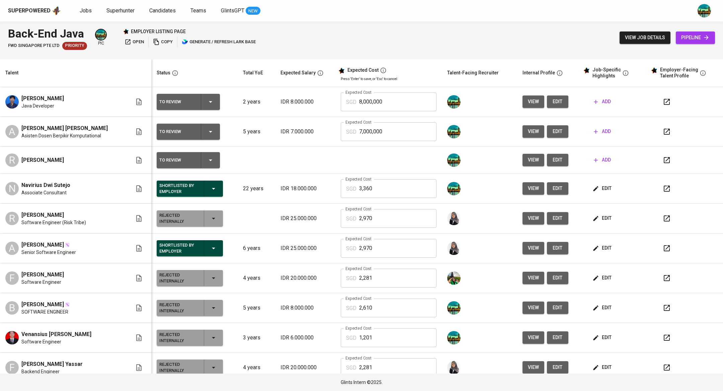
click at [207, 98] on icon "button" at bounding box center [211, 102] width 8 height 8
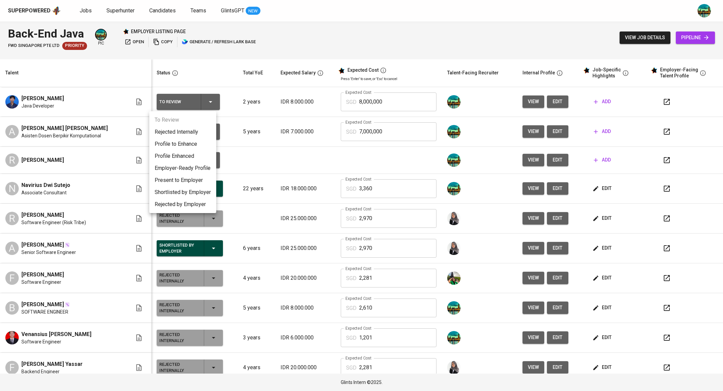
click at [242, 74] on div at bounding box center [361, 195] width 723 height 391
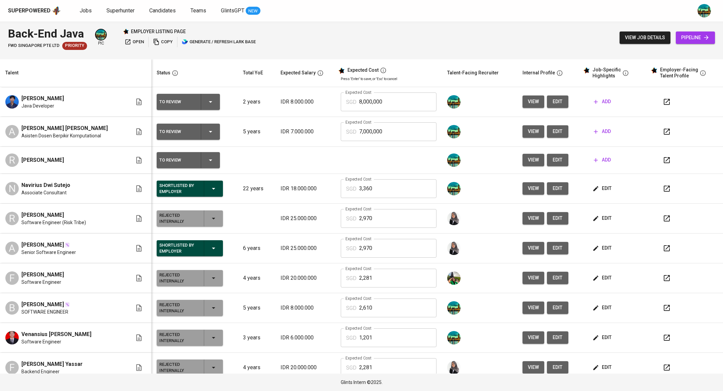
click at [528, 103] on span "view" at bounding box center [533, 101] width 11 height 8
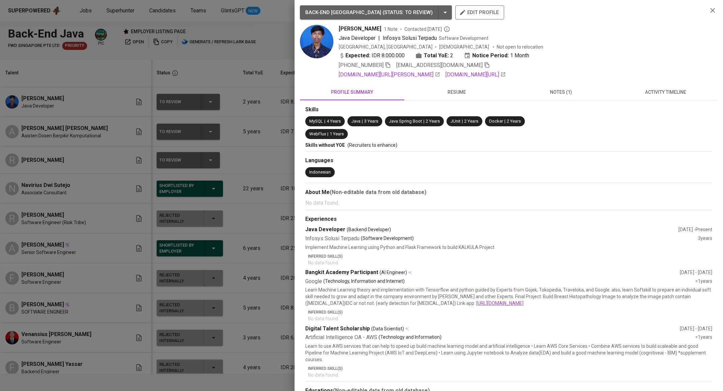
click at [463, 94] on span "resume" at bounding box center [456, 92] width 96 height 8
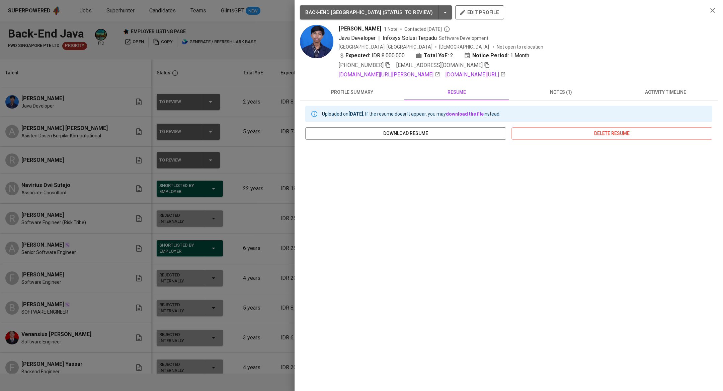
click at [225, 43] on div at bounding box center [361, 195] width 723 height 391
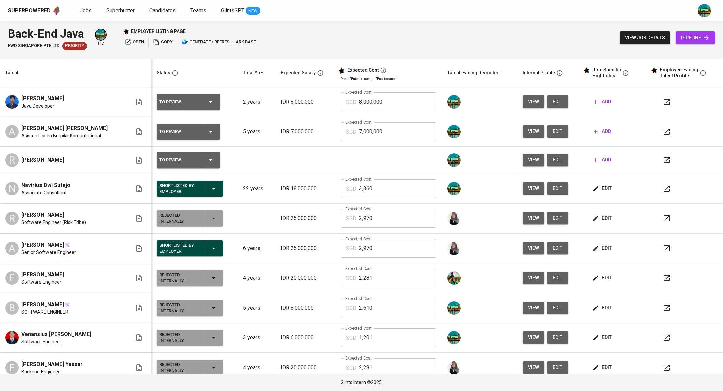
click at [552, 102] on span "edit" at bounding box center [557, 101] width 11 height 8
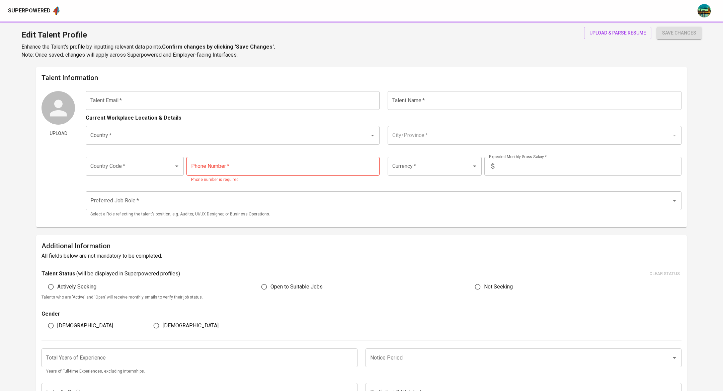
type input "[EMAIL_ADDRESS][DOMAIN_NAME]"
type input "[PERSON_NAME]"
type input "[GEOGRAPHIC_DATA]"
type input "[GEOGRAPHIC_DATA], DI [GEOGRAPHIC_DATA]"
type input "+62"
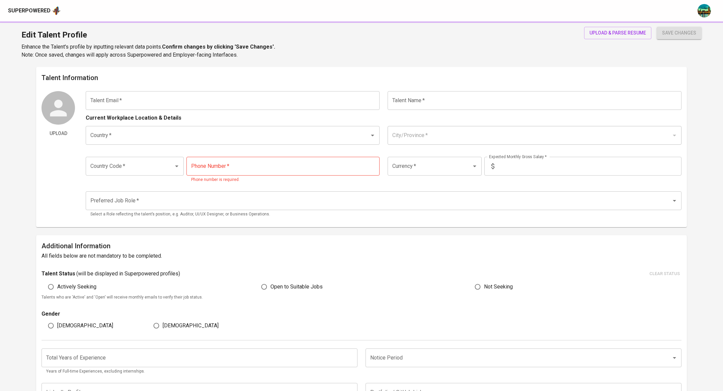
type input "[PHONE_NUMBER]"
type input "IDR"
radio input "true"
type input "2"
type input "1 Month"
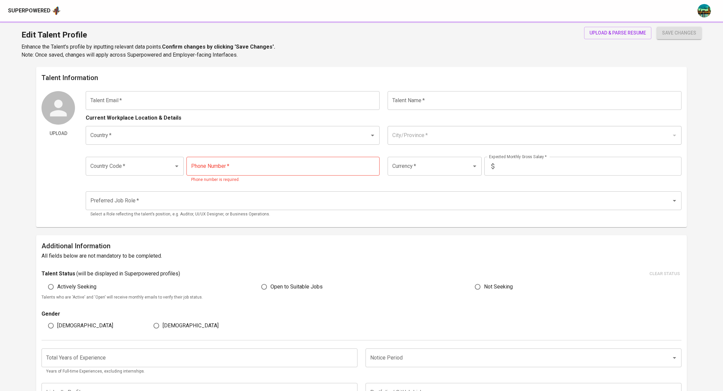
type input "[URL][DOMAIN_NAME][PERSON_NAME]"
type input "[URL][DOMAIN_NAME]"
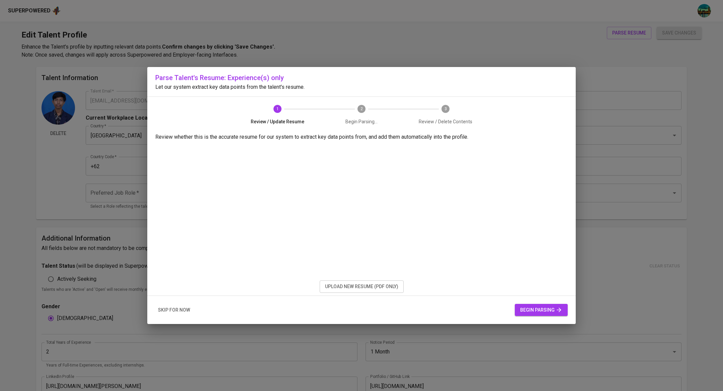
click at [347, 286] on span "upload new resume (pdf only)" at bounding box center [361, 286] width 73 height 8
click at [536, 309] on span "begin parsing" at bounding box center [541, 310] width 42 height 8
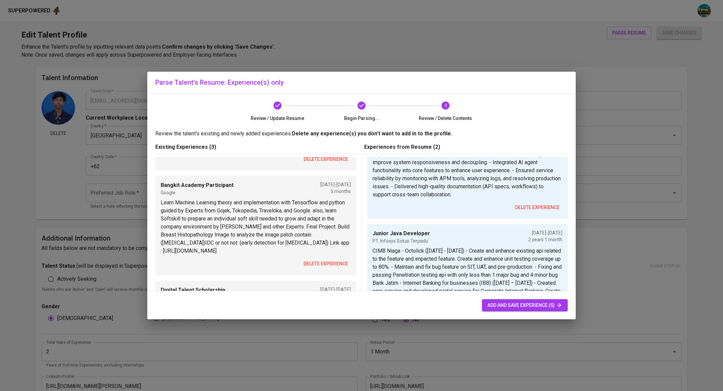
scroll to position [32, 0]
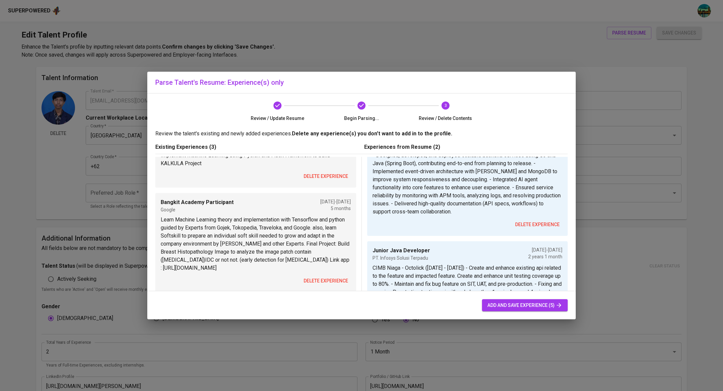
click at [336, 174] on span "delete experience" at bounding box center [326, 176] width 45 height 8
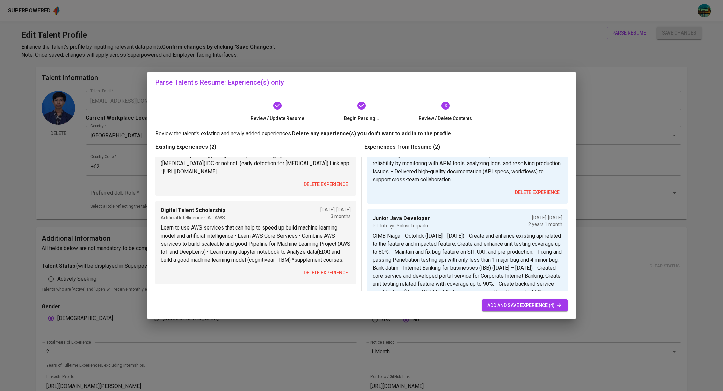
scroll to position [0, 0]
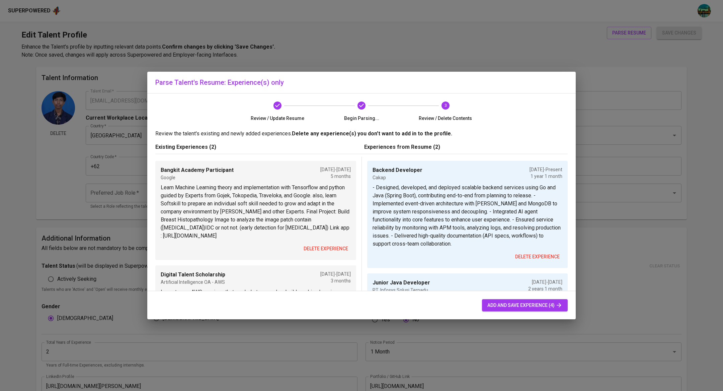
click at [505, 306] on span "add and save experience (4)" at bounding box center [524, 305] width 75 height 8
type input "Backend Developer"
type input "Cakap"
type input "09/01/2024"
type textarea "- Designed, developed, and deployed scalable backend services using Go and Java…"
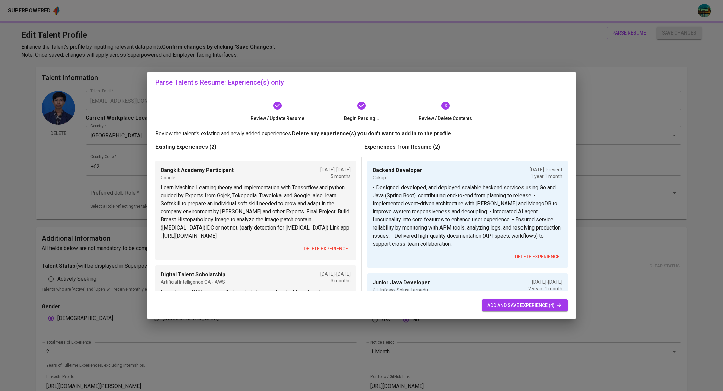
type input "Junior Java Developer"
type input "PT. Infosys Solusi Terpadu"
type input "08/01/2022"
type input "09/01/2024"
type textarea "CIMB Niaga - Octolick (August 2022 - July 2023) - Create and enhance existing a…"
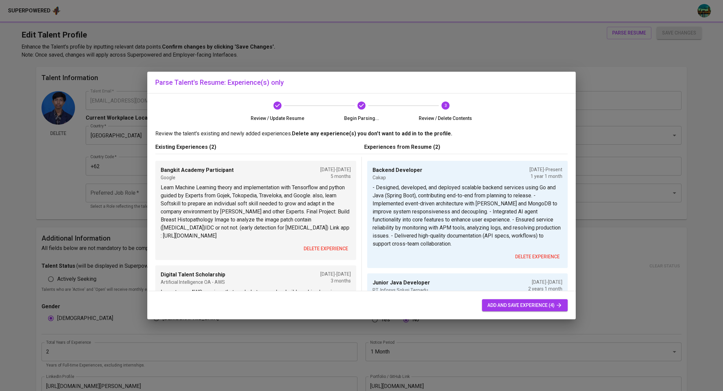
type input "Bangkit Academy Participant"
type input "Google"
type input "02/01/2020"
type input "08/01/2020"
type textarea "Learn Machine Learning theory and implementation with Tensorflow and python gui…"
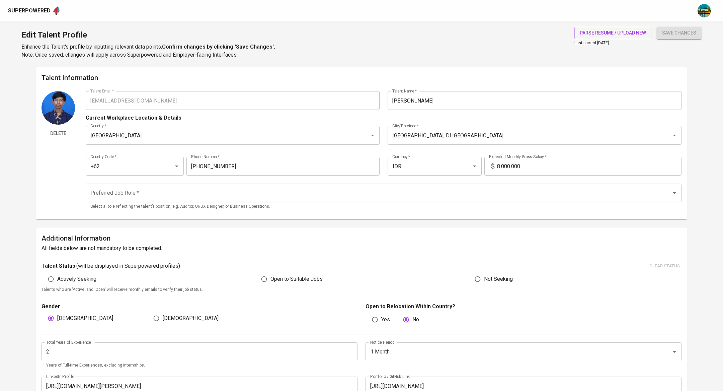
click at [280, 191] on input "Preferred Job Role   *" at bounding box center [374, 192] width 571 height 13
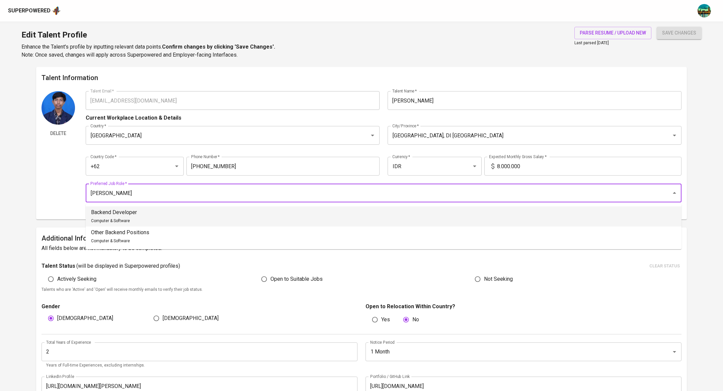
click at [255, 210] on li "Backend Developer Computer & Software" at bounding box center [384, 216] width 596 height 20
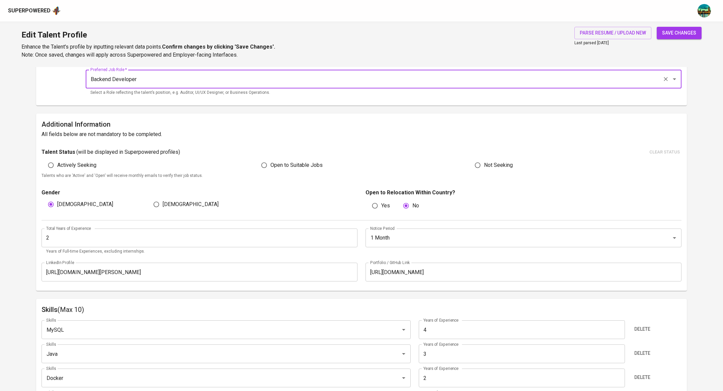
scroll to position [113, 0]
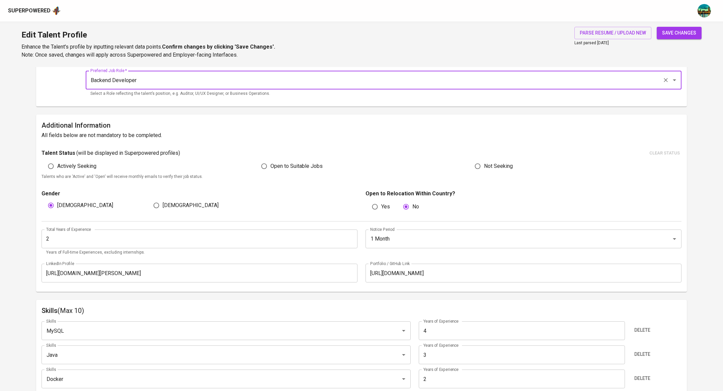
type input "Backend Developer"
click at [308, 240] on input "2" at bounding box center [200, 238] width 316 height 19
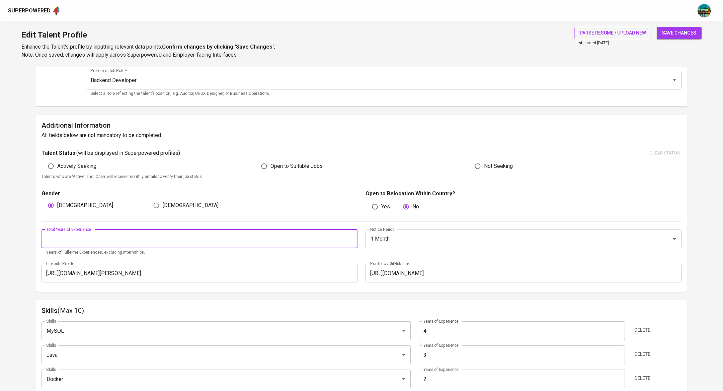
type input "3"
type input "4"
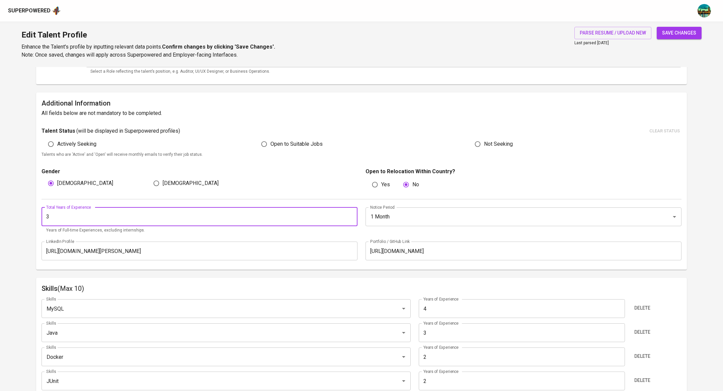
scroll to position [136, 0]
type input "3"
click at [671, 32] on span "save changes" at bounding box center [679, 33] width 34 height 8
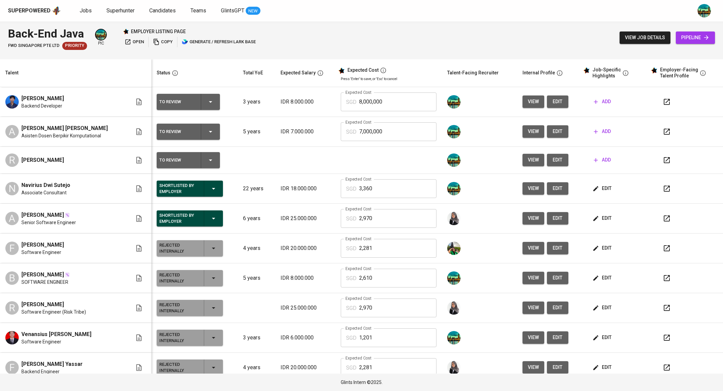
click at [593, 100] on icon "button" at bounding box center [596, 101] width 7 height 7
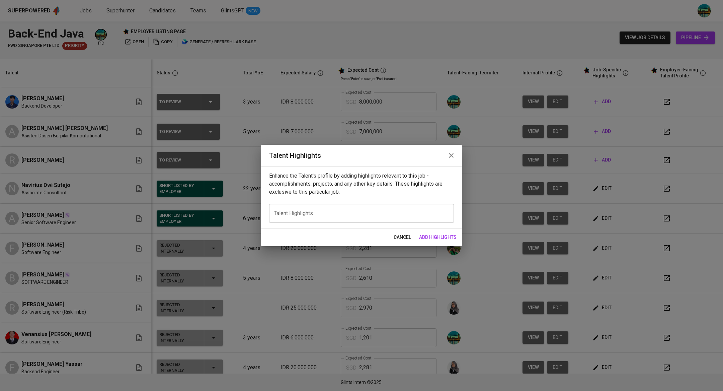
click at [368, 210] on textarea at bounding box center [361, 213] width 175 height 6
paste textarea "Reza is an experienced Backend Developer with a solid background in Java (Sprin…"
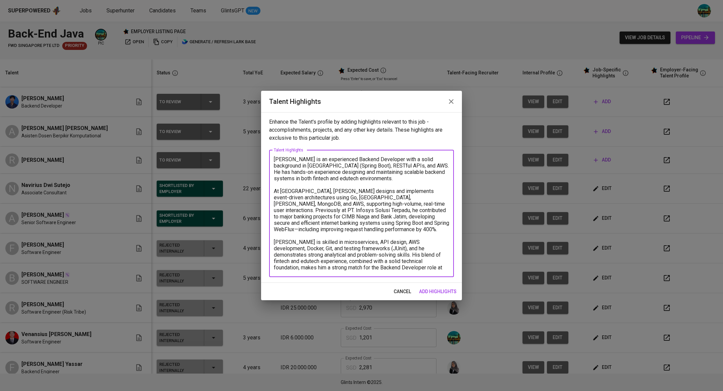
click at [274, 157] on textarea "Reza is an experienced Backend Developer with a solid background in Java (Sprin…" at bounding box center [361, 213] width 175 height 114
click at [333, 147] on div "Enhance the Talent's profile by adding highlights relevant to this job - accomp…" at bounding box center [361, 197] width 201 height 170
click at [280, 161] on textarea "Reza is an experienced Backend Developer with a solid background in Java (Sprin…" at bounding box center [361, 213] width 175 height 114
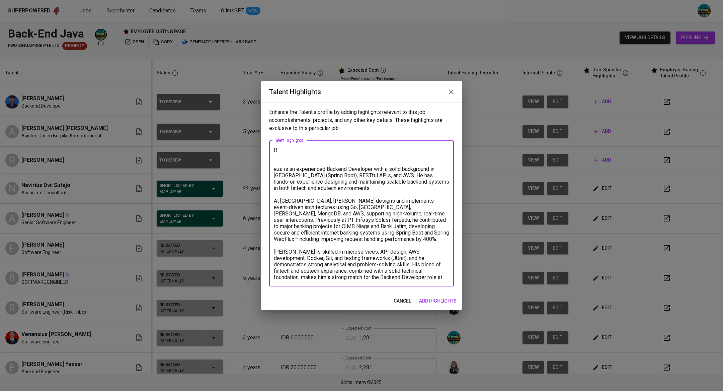
paste textarea "Candidate Summary"
click at [278, 151] on textarea "RCandidate Summary eza is an experienced Backend Developer with a solid backgro…" at bounding box center [361, 214] width 175 height 134
click at [337, 151] on textarea "Candidate Summary eza is an experienced Backend Developer with a solid backgrou…" at bounding box center [361, 214] width 175 height 134
click at [276, 169] on textarea "Candidate Summary: eza is an experienced Backend Developer with a solid backgro…" at bounding box center [361, 214] width 175 height 134
type textarea "Candidate Summary: Reza is an experienced Backend Developer with a solid backgr…"
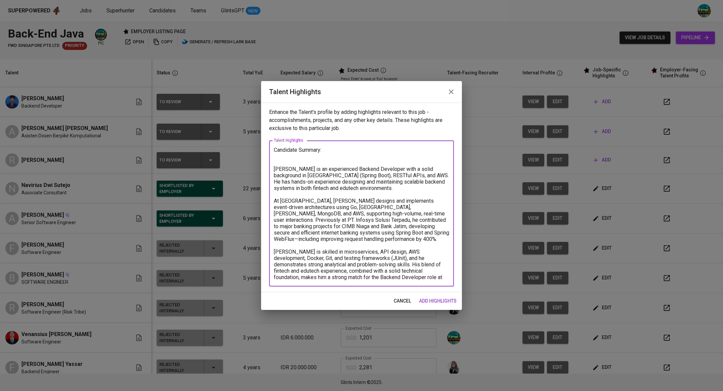
click at [440, 300] on span "add highlights" at bounding box center [437, 301] width 37 height 8
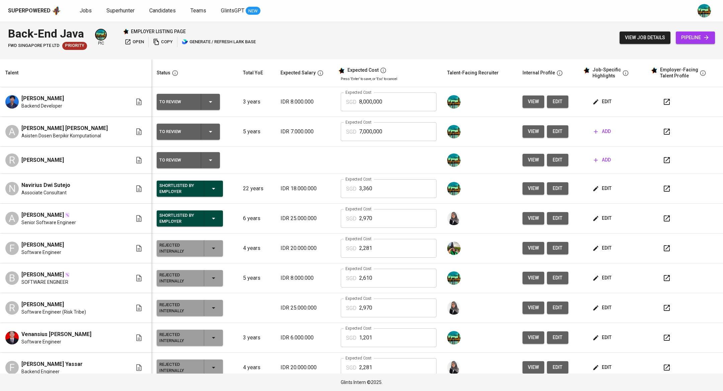
click at [403, 99] on input "8,000,000" at bounding box center [397, 101] width 77 height 19
type input "8"
type input "1,400"
click at [664, 99] on icon "button" at bounding box center [667, 102] width 6 height 6
click at [207, 105] on icon "button" at bounding box center [211, 102] width 8 height 8
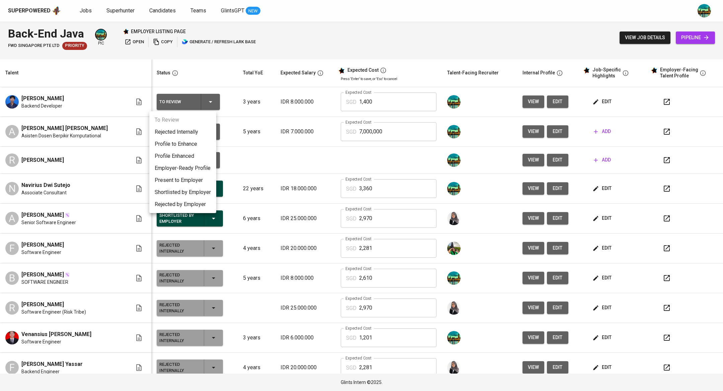
click at [197, 168] on li "Employer-Ready Profile" at bounding box center [182, 168] width 67 height 12
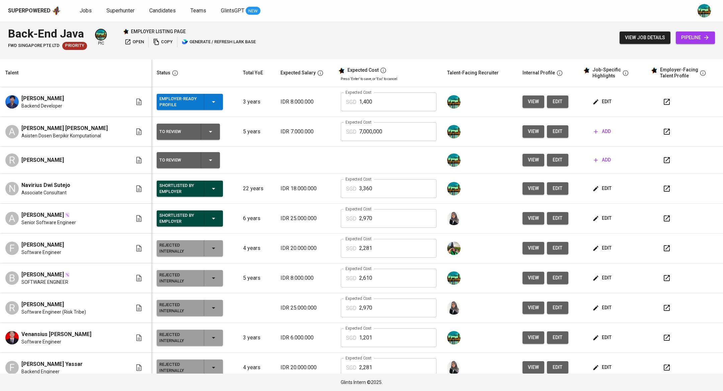
click at [552, 159] on span "edit" at bounding box center [557, 160] width 11 height 8
click at [594, 162] on span "add" at bounding box center [602, 160] width 17 height 8
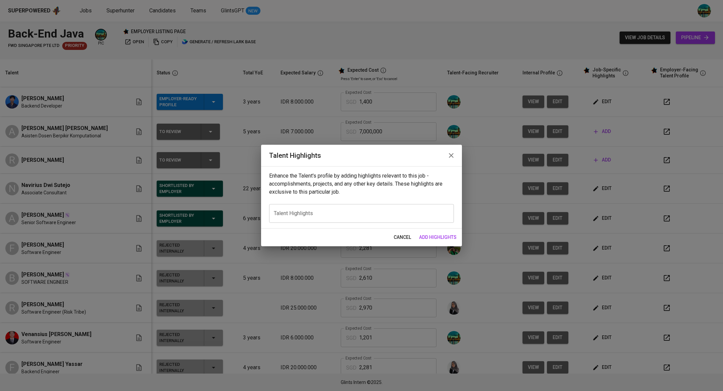
click at [362, 215] on textarea at bounding box center [361, 213] width 175 height 6
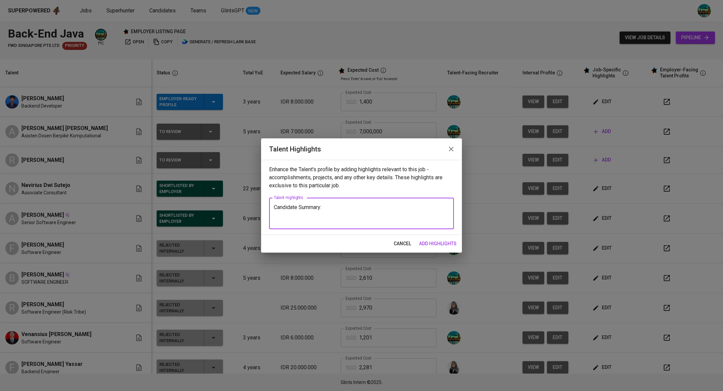
paste textarea "Reymond is a Java Developer specializing in backend system development for the …"
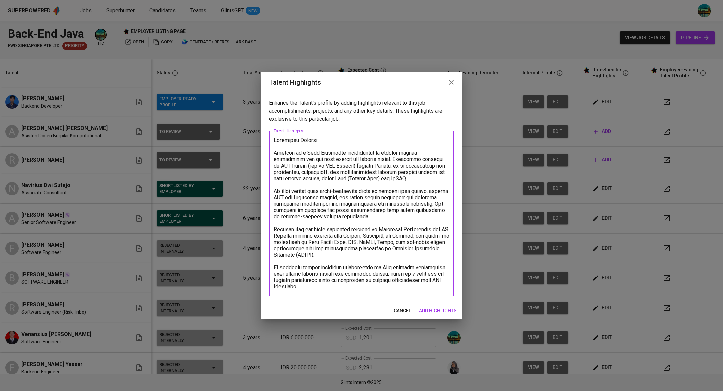
type textarea "Candidate Summary: Reymond is a Java Developer specializing in backend system d…"
click at [443, 309] on span "add highlights" at bounding box center [437, 310] width 37 height 8
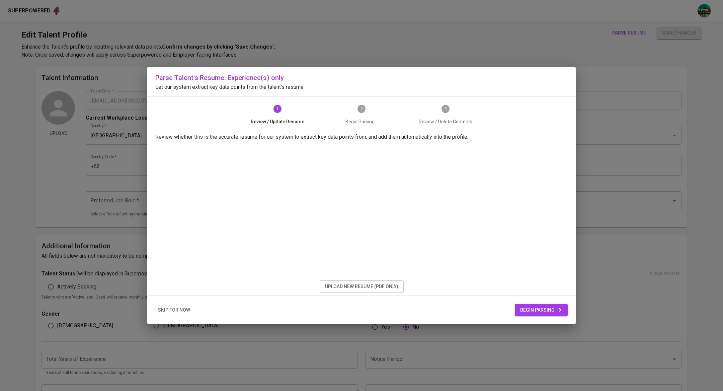
click at [380, 287] on span "upload new resume (pdf only)" at bounding box center [361, 286] width 73 height 8
click at [535, 306] on span "begin parsing" at bounding box center [541, 310] width 42 height 8
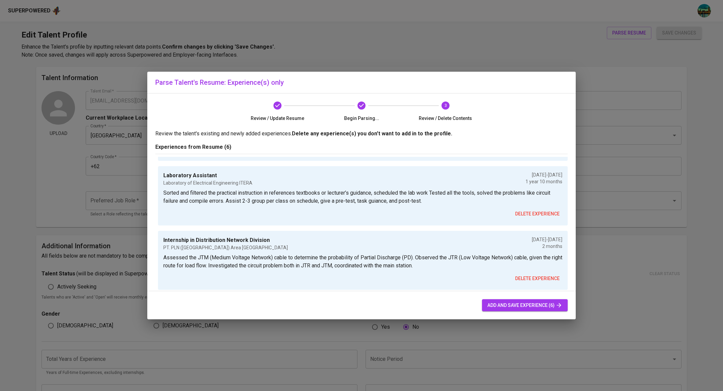
scroll to position [259, 0]
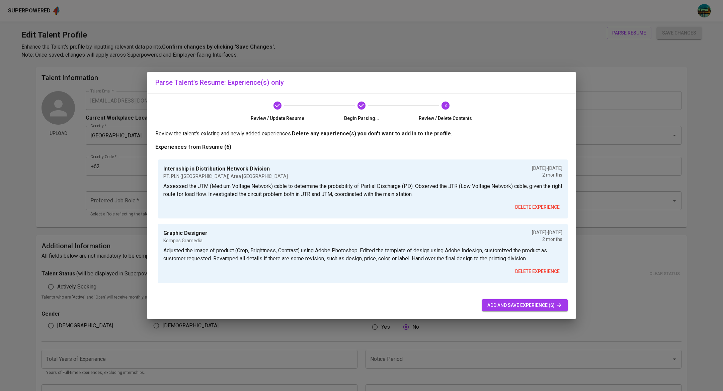
click at [496, 303] on span "add and save experience (6)" at bounding box center [524, 305] width 75 height 8
type input "+62"
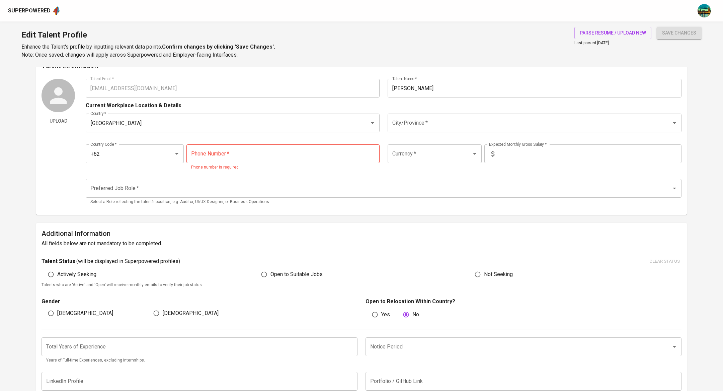
scroll to position [14, 0]
click at [239, 181] on input "Preferred Job Role   *" at bounding box center [374, 186] width 571 height 13
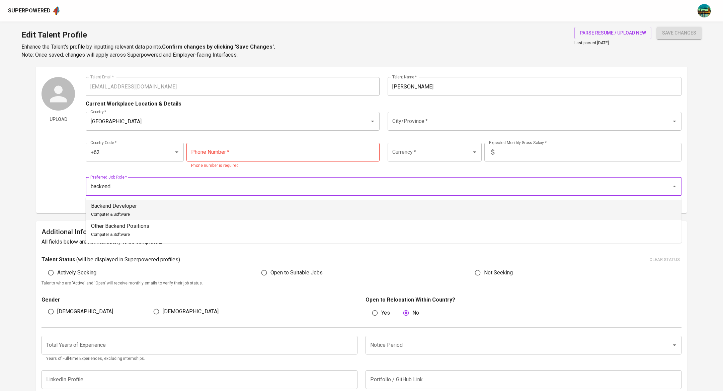
click at [176, 205] on li "Backend Developer Computer & Software" at bounding box center [384, 210] width 596 height 20
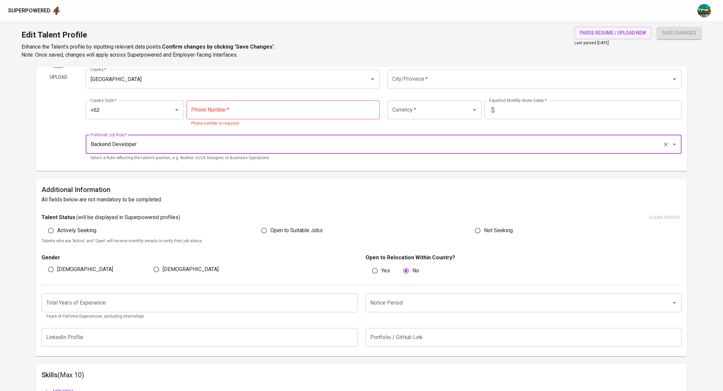
scroll to position [60, 0]
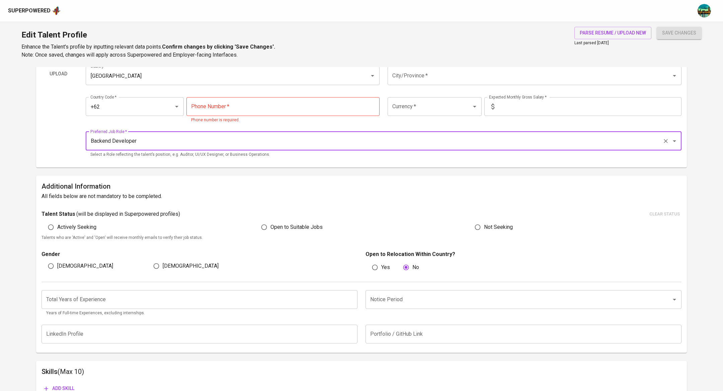
type input "Backend Developer"
click at [60, 264] on span "[DEMOGRAPHIC_DATA]" at bounding box center [85, 266] width 56 height 8
click at [57, 264] on input "[DEMOGRAPHIC_DATA]" at bounding box center [51, 265] width 13 height 13
radio input "true"
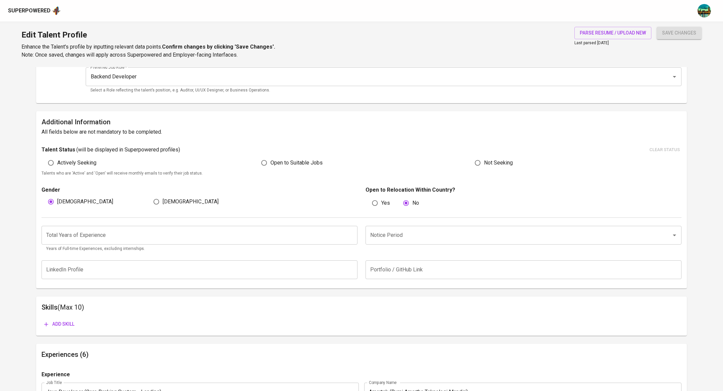
scroll to position [134, 0]
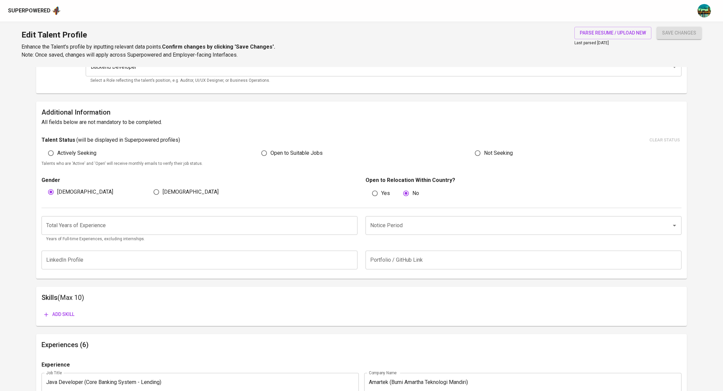
click at [315, 228] on input "number" at bounding box center [200, 225] width 316 height 19
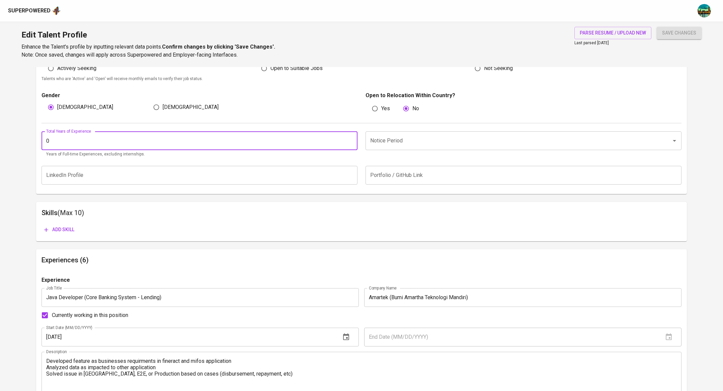
scroll to position [219, 0]
type input "0"
click at [67, 229] on span "Add skill" at bounding box center [59, 229] width 30 height 8
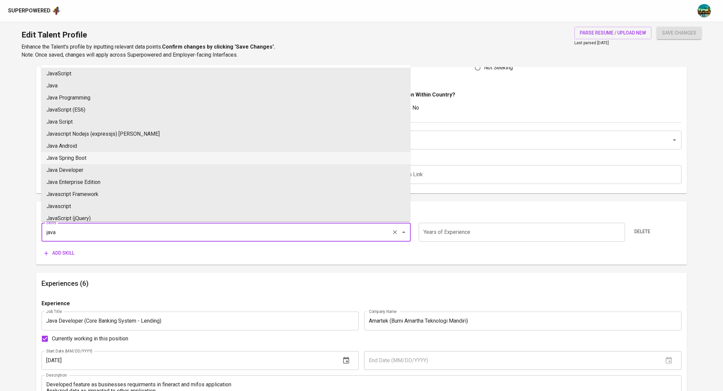
click at [86, 156] on li "Java Spring Boot" at bounding box center [225, 158] width 369 height 12
type input "Java Spring Boot"
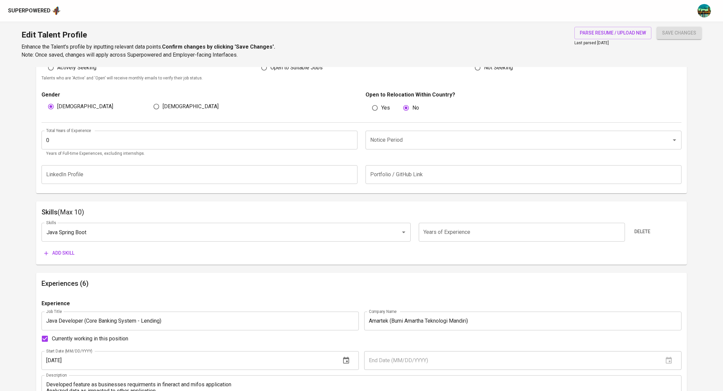
click at [470, 229] on input "number" at bounding box center [522, 232] width 206 height 19
type input "3"
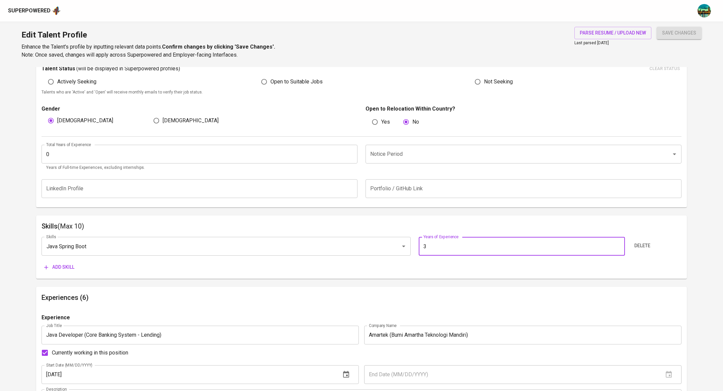
scroll to position [217, 0]
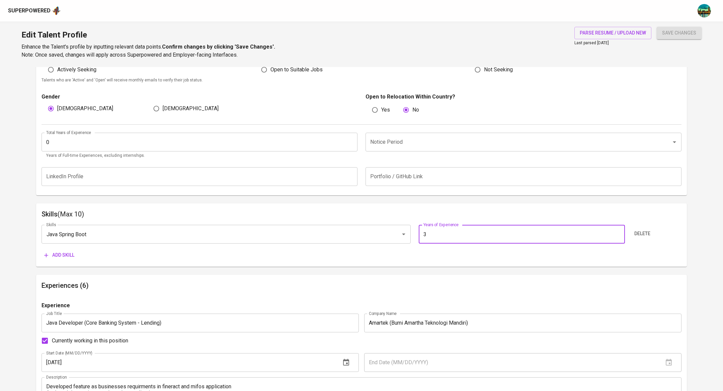
click at [65, 255] on span "Add skill" at bounding box center [59, 255] width 30 height 8
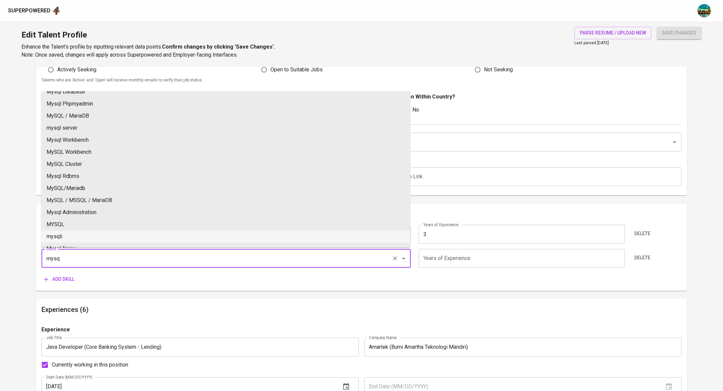
scroll to position [0, 0]
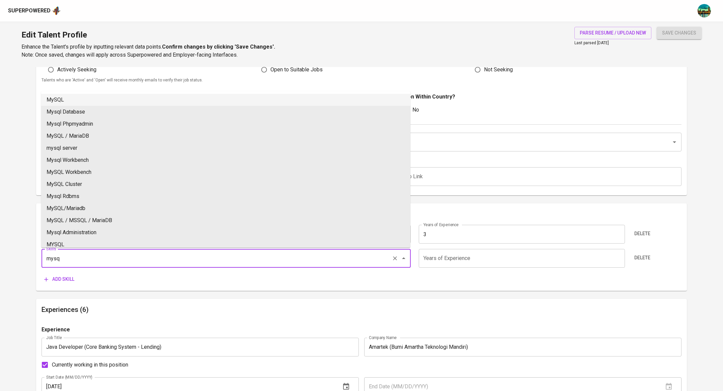
click at [112, 102] on li "MySQL" at bounding box center [225, 100] width 369 height 12
type input "MySQL"
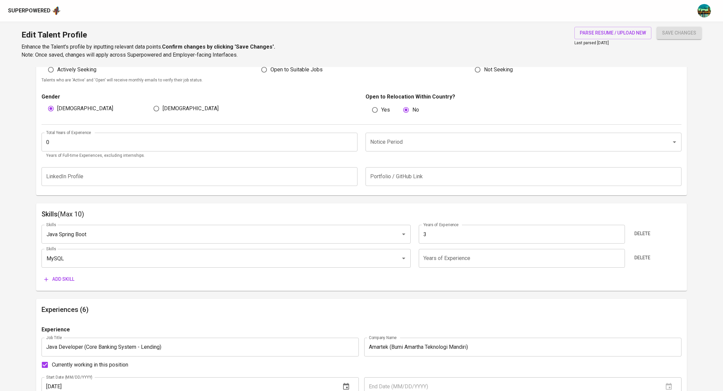
click at [446, 257] on input "number" at bounding box center [522, 258] width 206 height 19
type input "3"
click at [66, 279] on span "Add skill" at bounding box center [59, 279] width 30 height 8
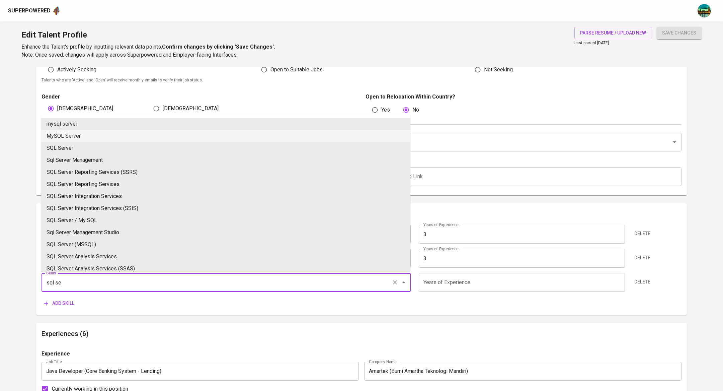
click at [98, 134] on li "MySQL Server" at bounding box center [225, 136] width 369 height 12
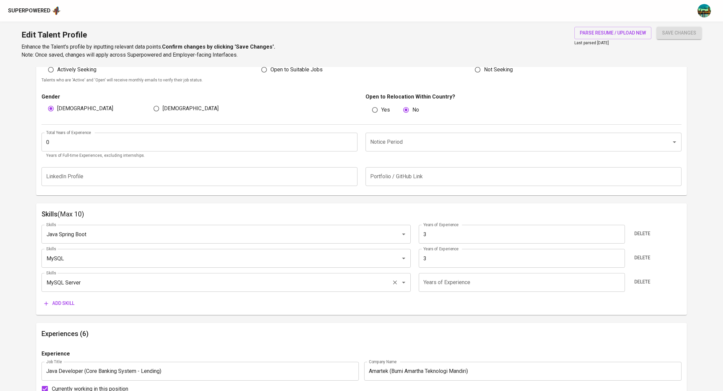
click at [91, 288] on input "MySQL Server" at bounding box center [217, 282] width 345 height 13
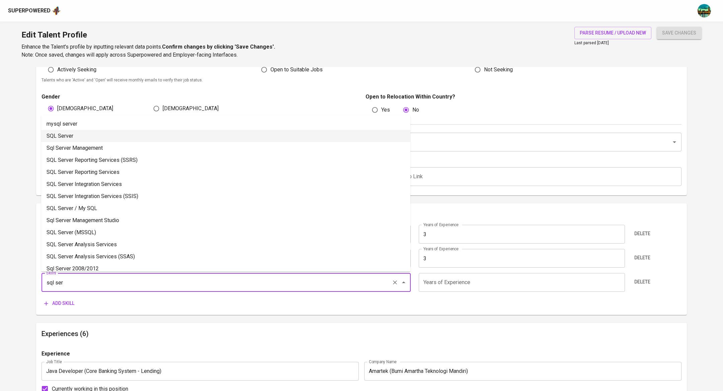
click at [71, 137] on li "SQL Server" at bounding box center [225, 136] width 369 height 12
type input "SQL Server"
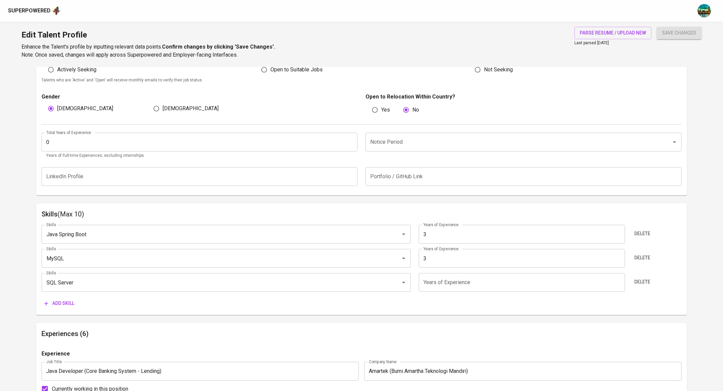
click at [468, 282] on input "number" at bounding box center [522, 282] width 206 height 19
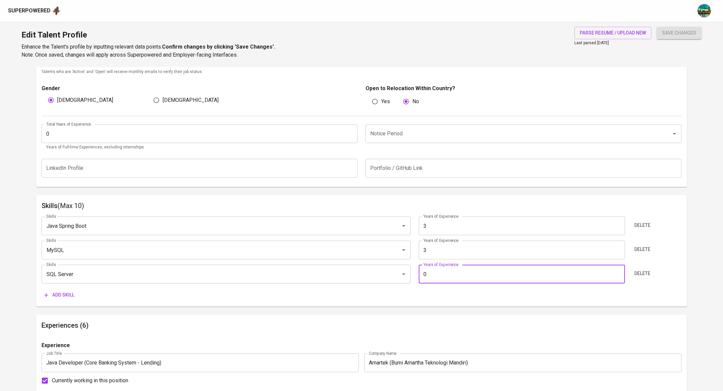
scroll to position [230, 0]
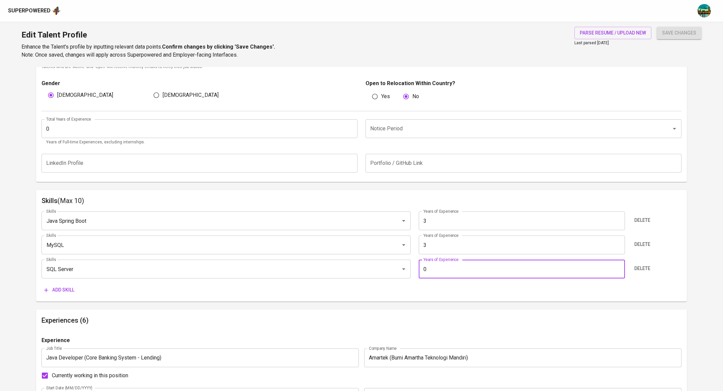
type input "0"
click at [271, 128] on input "0" at bounding box center [200, 128] width 316 height 19
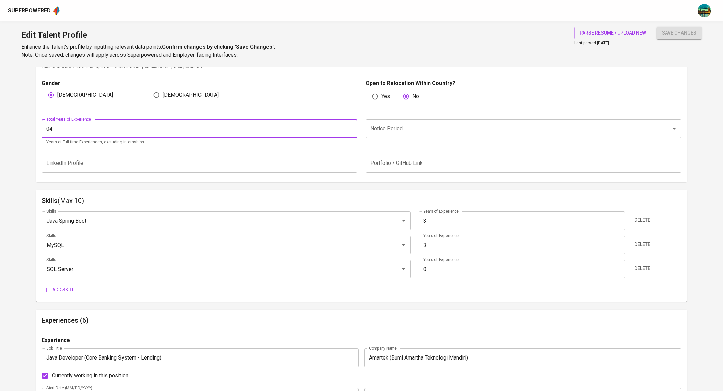
type input "0"
type input "3"
click at [405, 131] on input "Notice Period" at bounding box center [514, 128] width 291 height 13
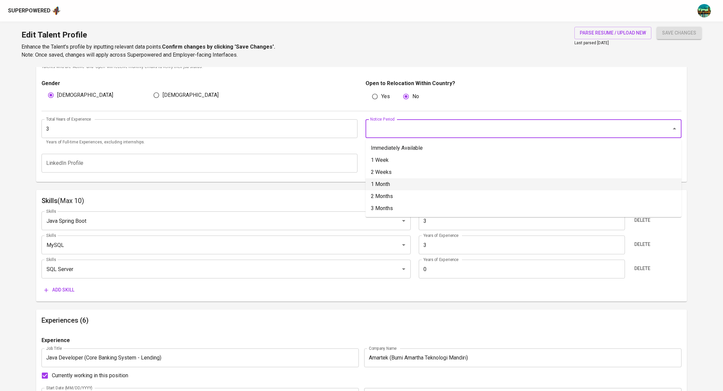
click at [384, 184] on li "1 Month" at bounding box center [524, 184] width 316 height 12
type input "1 Month"
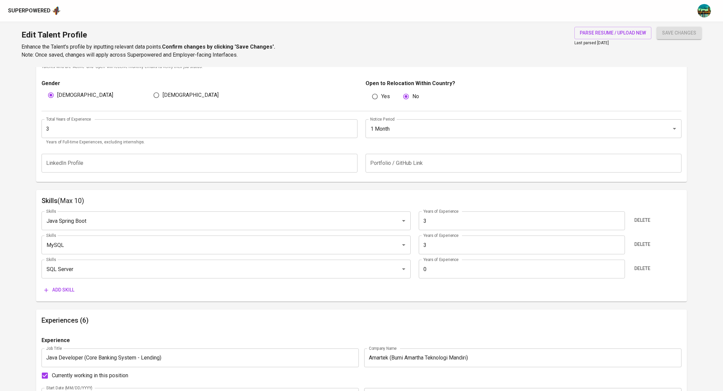
click at [491, 82] on p "Open to Relocation Within Country?" at bounding box center [524, 83] width 316 height 8
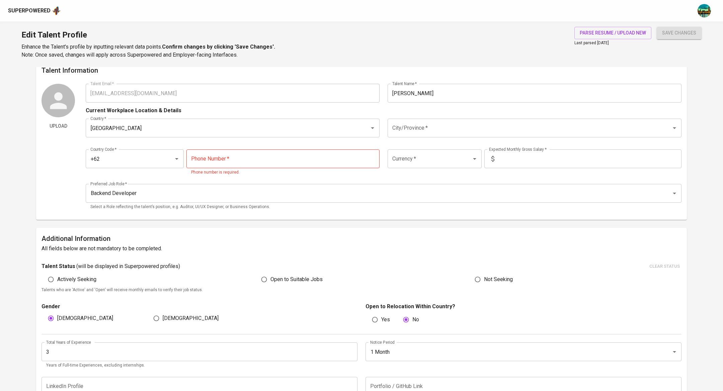
scroll to position [0, 0]
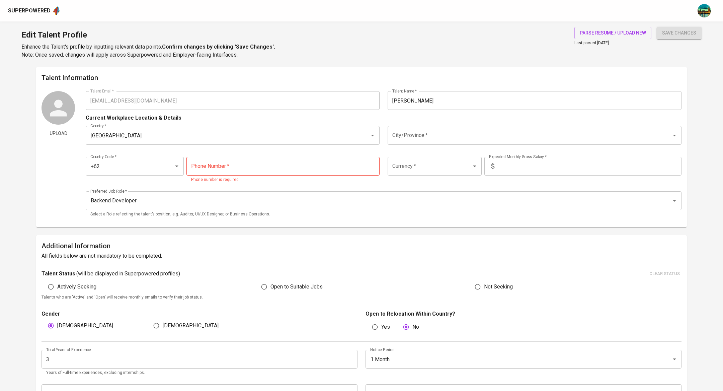
click at [320, 163] on input "tel" at bounding box center [282, 166] width 193 height 19
click at [340, 191] on div "Backend Developer Preferred Job Role *" at bounding box center [384, 200] width 596 height 19
type input "[PHONE_NUMBER]"
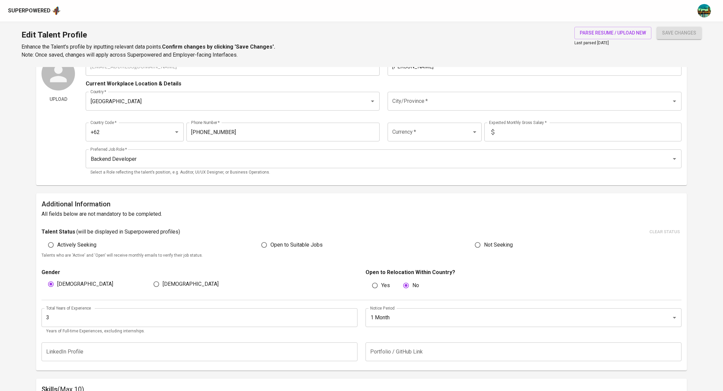
scroll to position [36, 0]
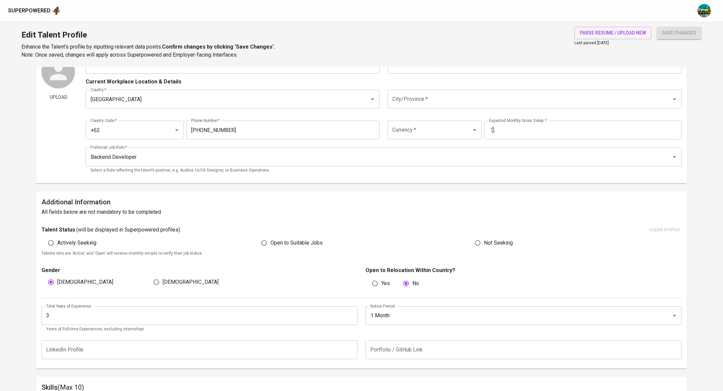
click at [80, 241] on span "Actively Seeking" at bounding box center [76, 243] width 39 height 8
click at [57, 241] on input "Actively Seeking" at bounding box center [51, 242] width 13 height 13
radio input "true"
click at [82, 242] on span "Actively Seeking" at bounding box center [76, 243] width 39 height 8
click at [57, 242] on input "Actively Seeking" at bounding box center [51, 242] width 13 height 13
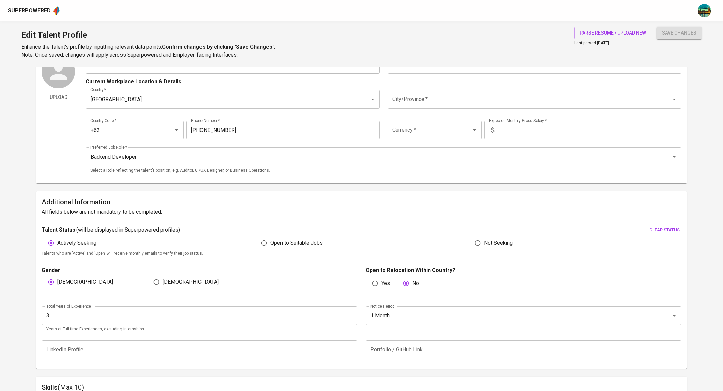
click at [279, 241] on span "Open to Suitable Jobs" at bounding box center [297, 243] width 52 height 8
click at [271, 241] on input "Open to Suitable Jobs" at bounding box center [264, 242] width 13 height 13
radio input "true"
click at [399, 219] on div "Additional Information All fields below are not mandatory to be completed. Tale…" at bounding box center [361, 279] width 651 height 177
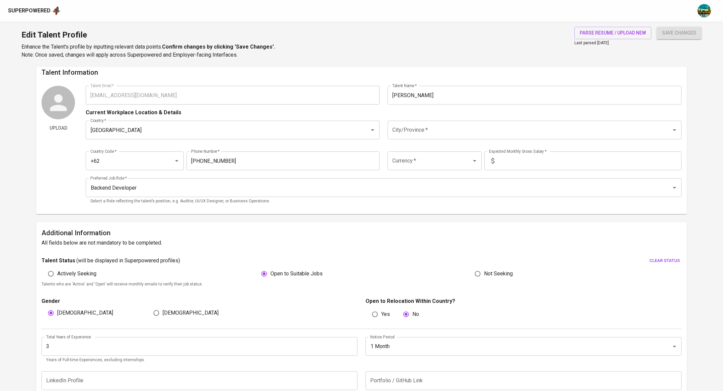
scroll to position [7, 0]
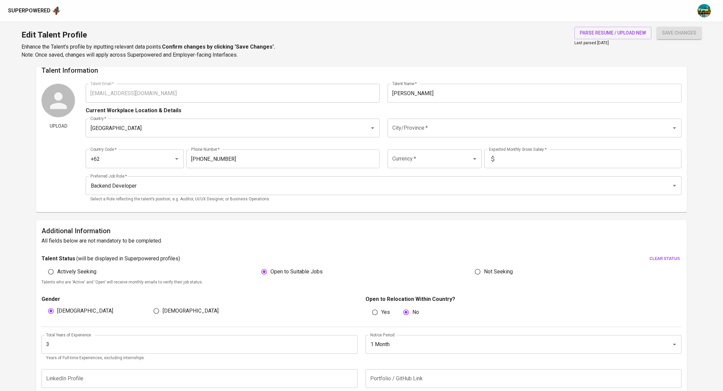
click at [467, 129] on input "City/Province   *" at bounding box center [525, 128] width 269 height 13
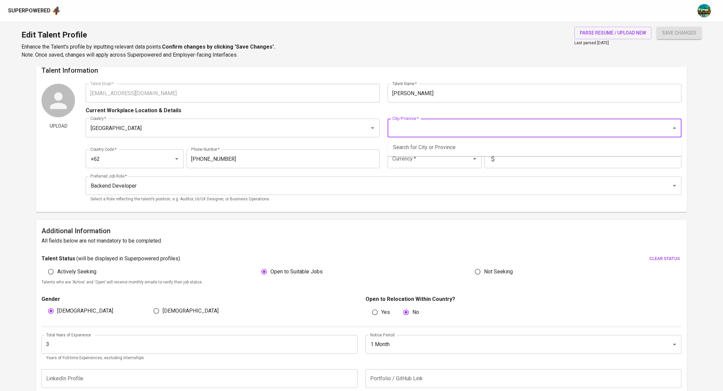
click at [462, 106] on div "Current Workplace Location & Details" at bounding box center [384, 108] width 596 height 12
click at [453, 125] on input "City/Province   *" at bounding box center [525, 128] width 269 height 13
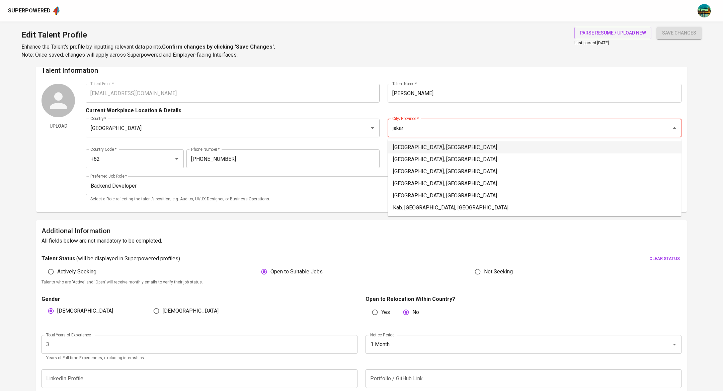
click at [444, 148] on li "[GEOGRAPHIC_DATA], [GEOGRAPHIC_DATA]" at bounding box center [535, 147] width 294 height 12
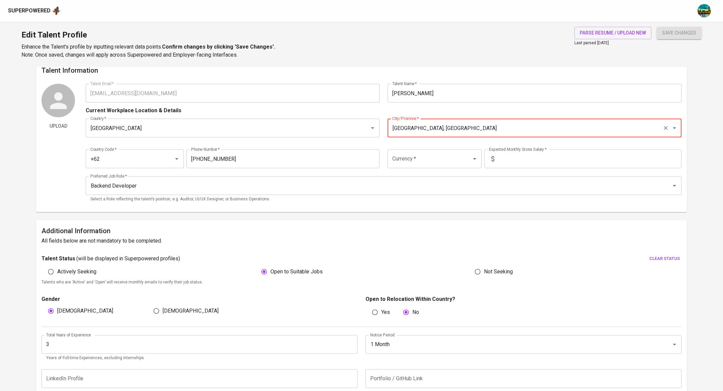
type input "[GEOGRAPHIC_DATA], [GEOGRAPHIC_DATA]"
click at [443, 163] on input "Currency   *" at bounding box center [425, 158] width 69 height 13
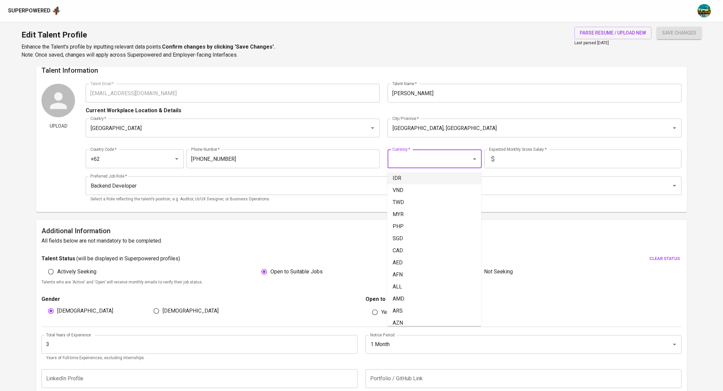
click at [440, 177] on li "IDR" at bounding box center [434, 178] width 94 height 12
type input "IDR"
click at [513, 158] on input "text" at bounding box center [589, 158] width 184 height 19
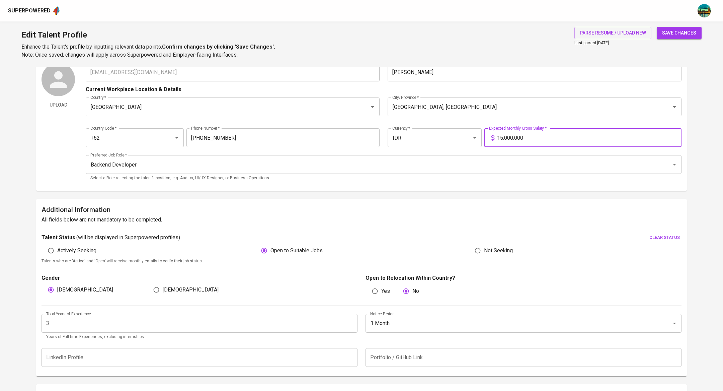
scroll to position [0, 0]
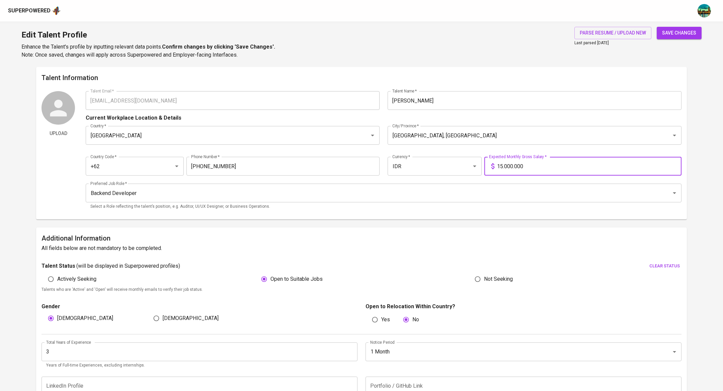
type input "15.000.000"
click at [682, 31] on span "save changes" at bounding box center [679, 33] width 34 height 8
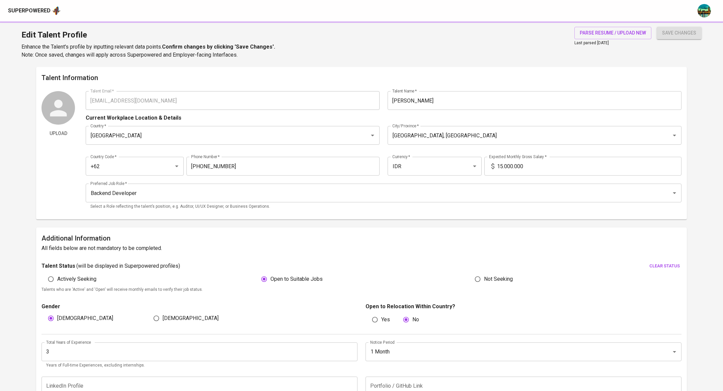
type input "MySQL"
type input "Java Spring Boot"
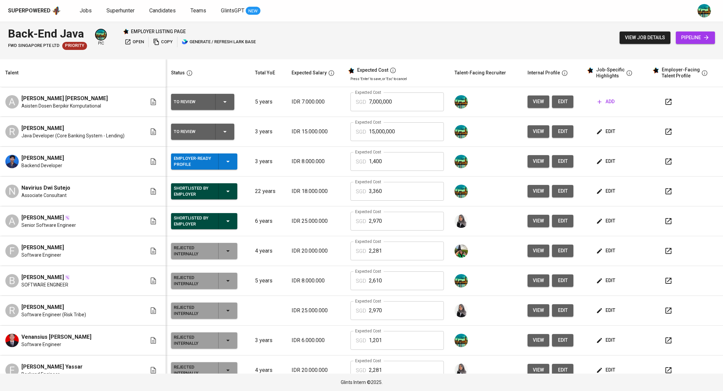
click at [665, 131] on icon "button" at bounding box center [669, 132] width 8 height 8
click at [596, 161] on icon "button" at bounding box center [599, 161] width 7 height 7
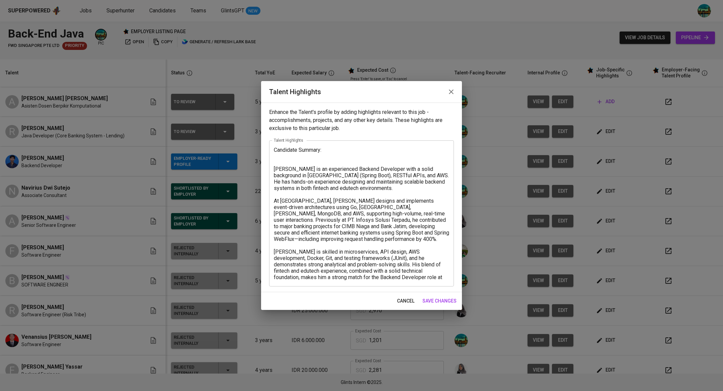
click at [448, 88] on icon "button" at bounding box center [451, 92] width 8 height 8
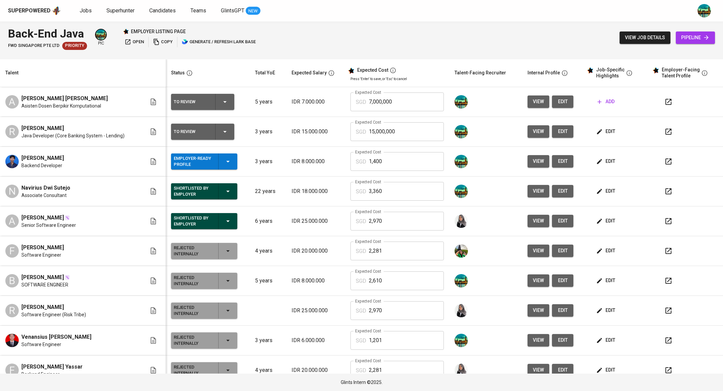
click at [557, 159] on span "edit" at bounding box center [562, 161] width 11 height 8
click at [557, 131] on span "edit" at bounding box center [562, 131] width 11 height 8
click at [666, 130] on icon "button" at bounding box center [669, 132] width 6 height 6
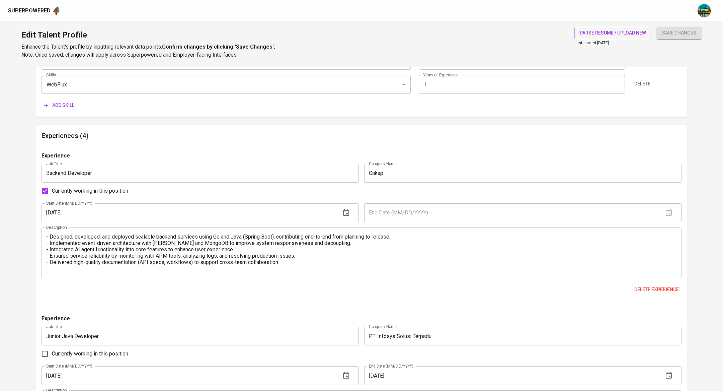
scroll to position [480, 0]
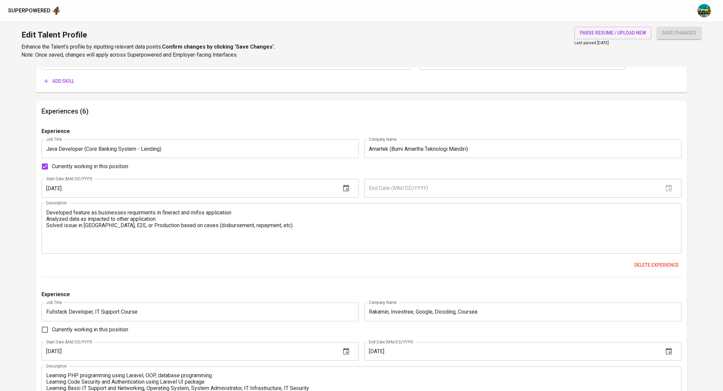
scroll to position [431, 0]
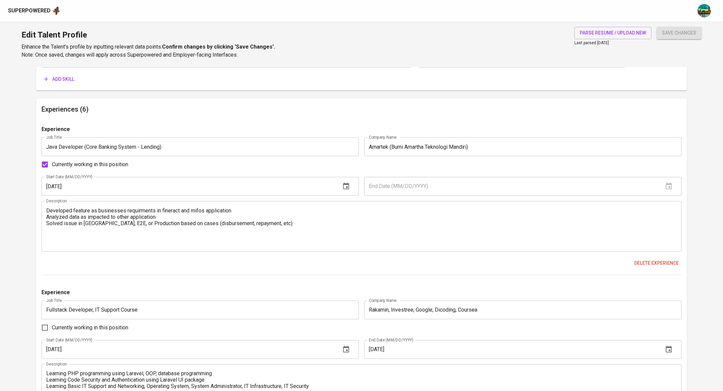
click at [239, 223] on textarea "Developed feature as businesses requirments in fineract and mifos application A…" at bounding box center [361, 226] width 631 height 38
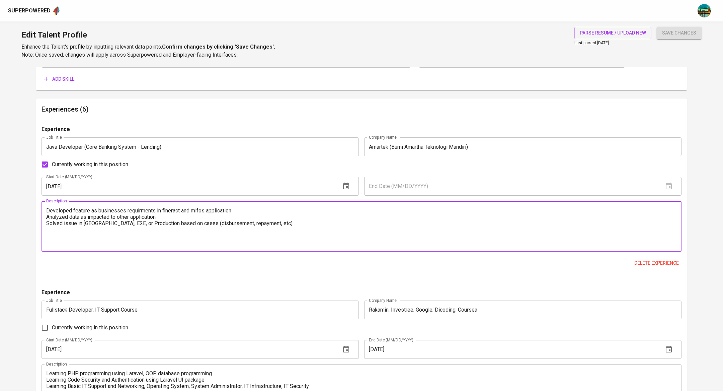
paste textarea "• Developed feature as businesses requirments in fineract and mifos application…"
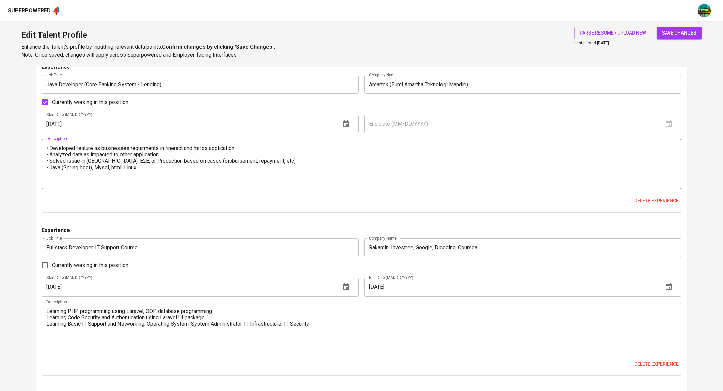
scroll to position [493, 0]
type textarea "• Developed feature as businesses requirments in fineract and mifos application…"
click at [674, 32] on span "save changes" at bounding box center [679, 33] width 34 height 8
